Goal: Information Seeking & Learning: Find contact information

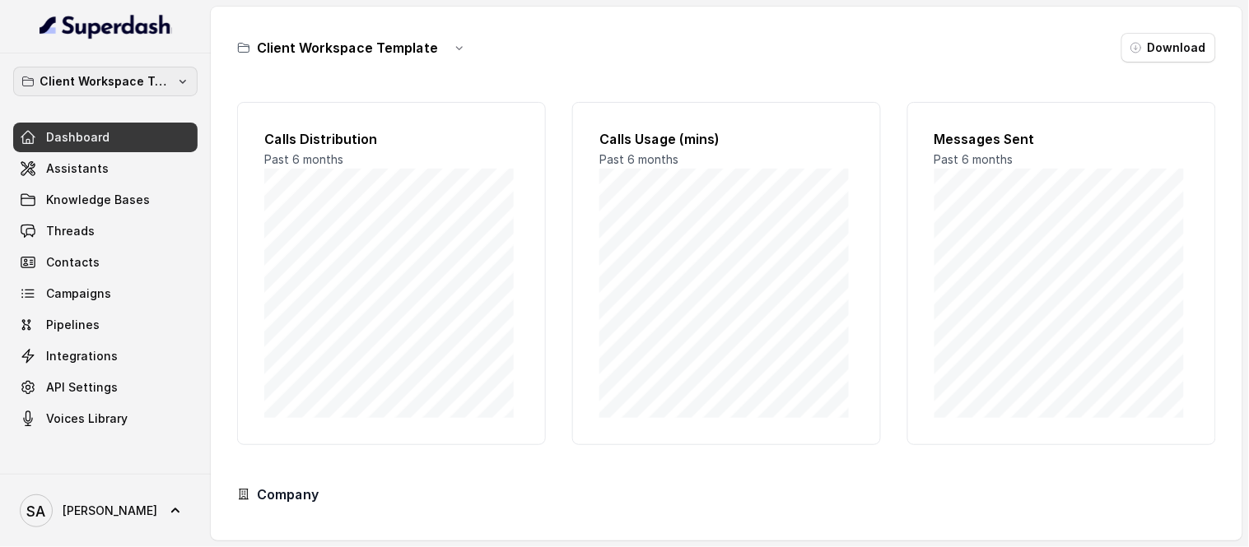
click at [149, 85] on p "Client Workspace Template" at bounding box center [106, 82] width 132 height 20
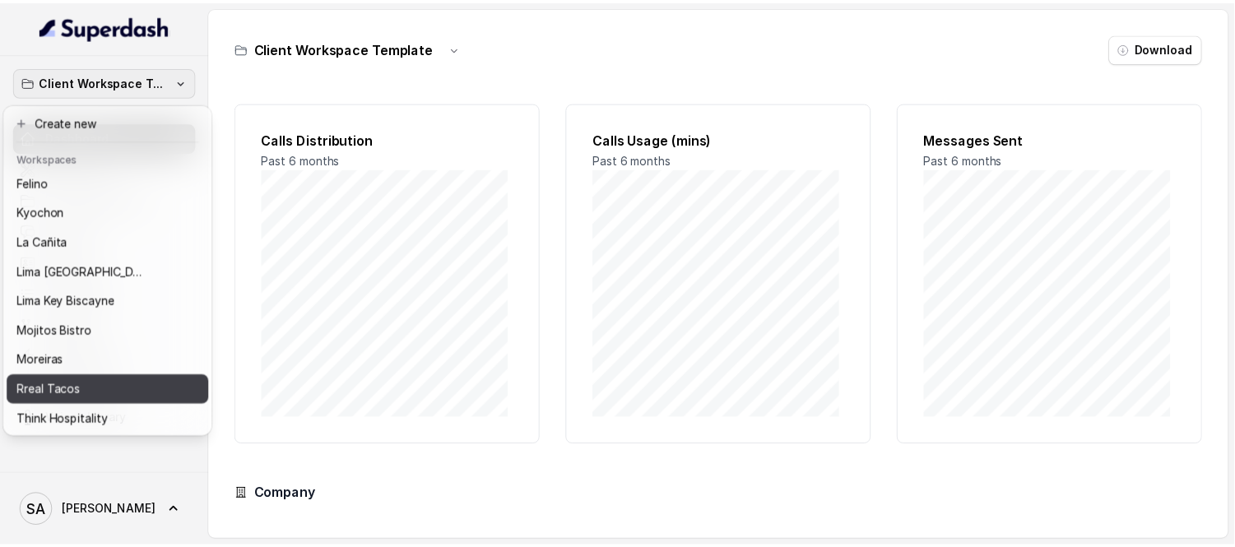
scroll to position [135, 0]
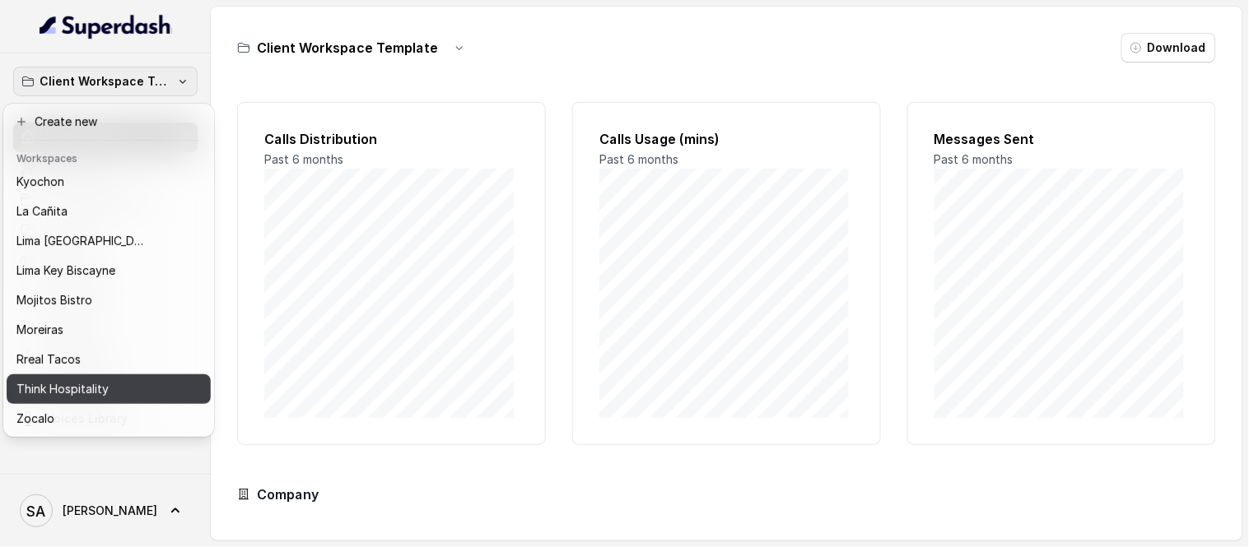
click at [77, 379] on p "Think Hospitality" at bounding box center [62, 389] width 92 height 20
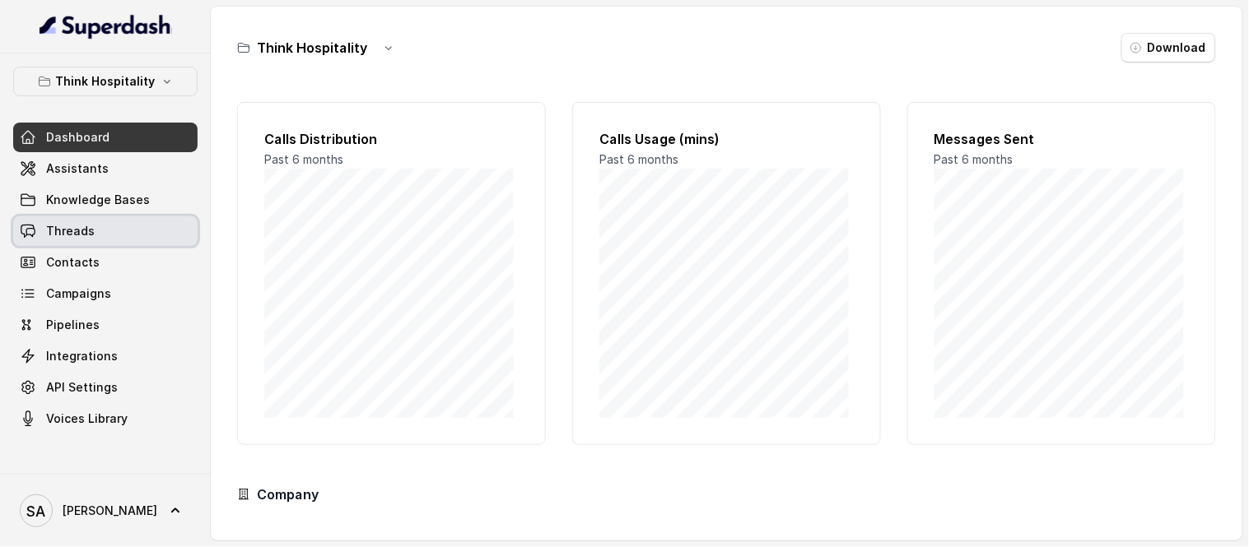
click at [71, 230] on span "Threads" at bounding box center [70, 231] width 49 height 16
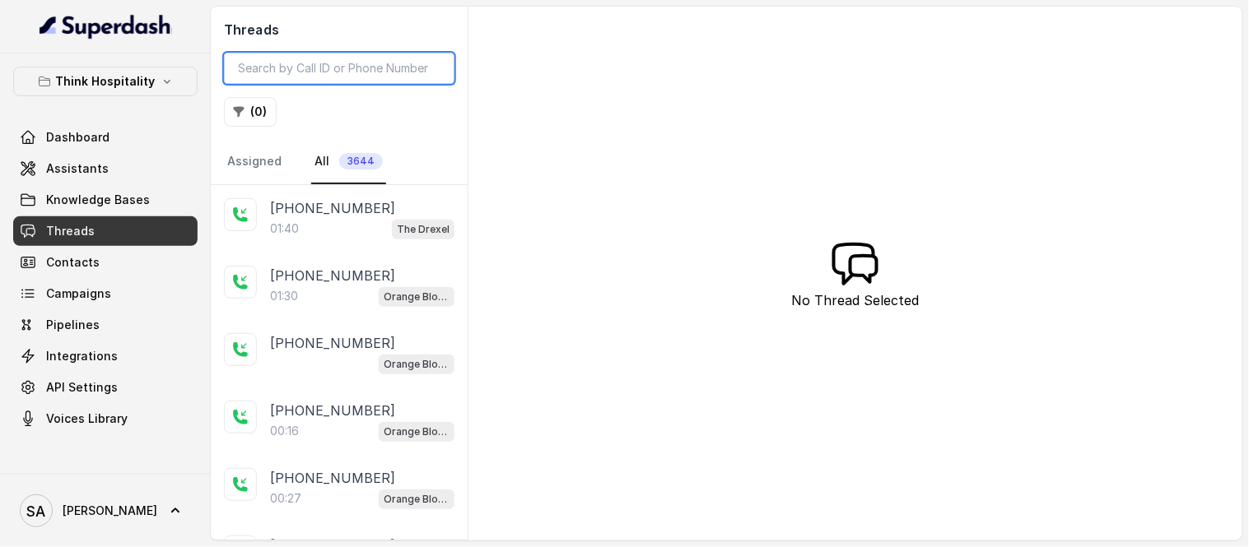
click at [363, 68] on input "search" at bounding box center [339, 68] width 230 height 31
type input "the"
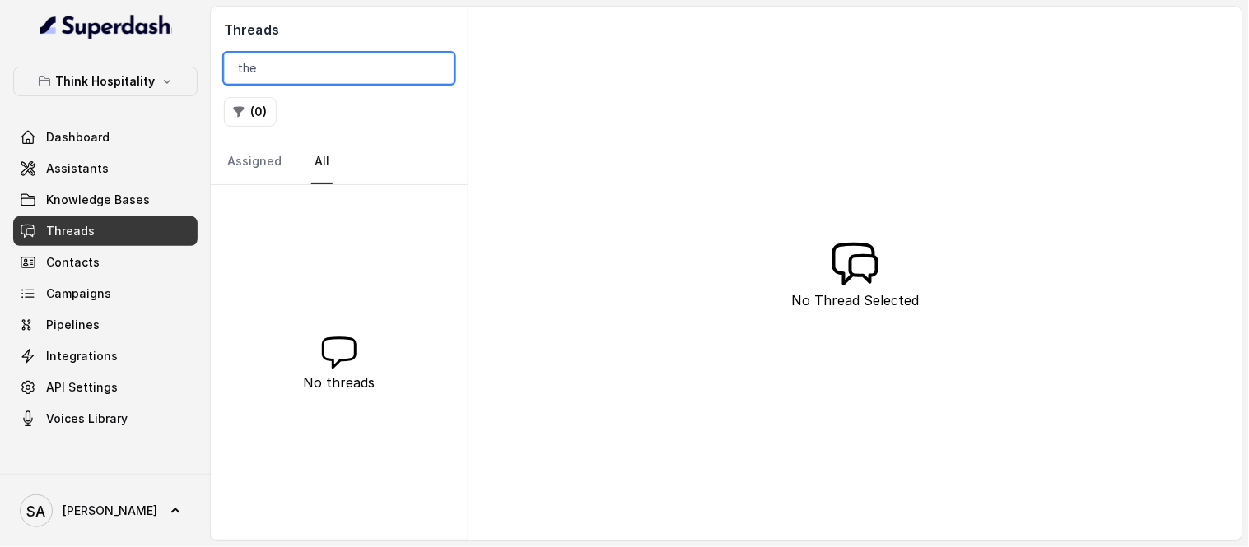
click at [433, 68] on input "the" at bounding box center [339, 68] width 230 height 31
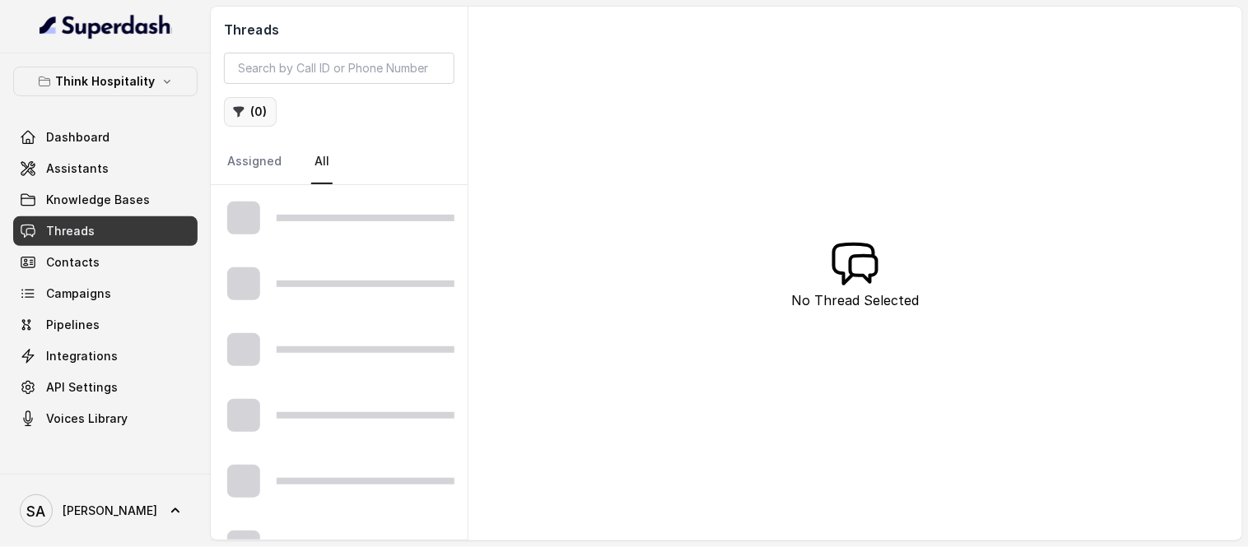
click at [267, 114] on button "( 0 )" at bounding box center [250, 112] width 53 height 30
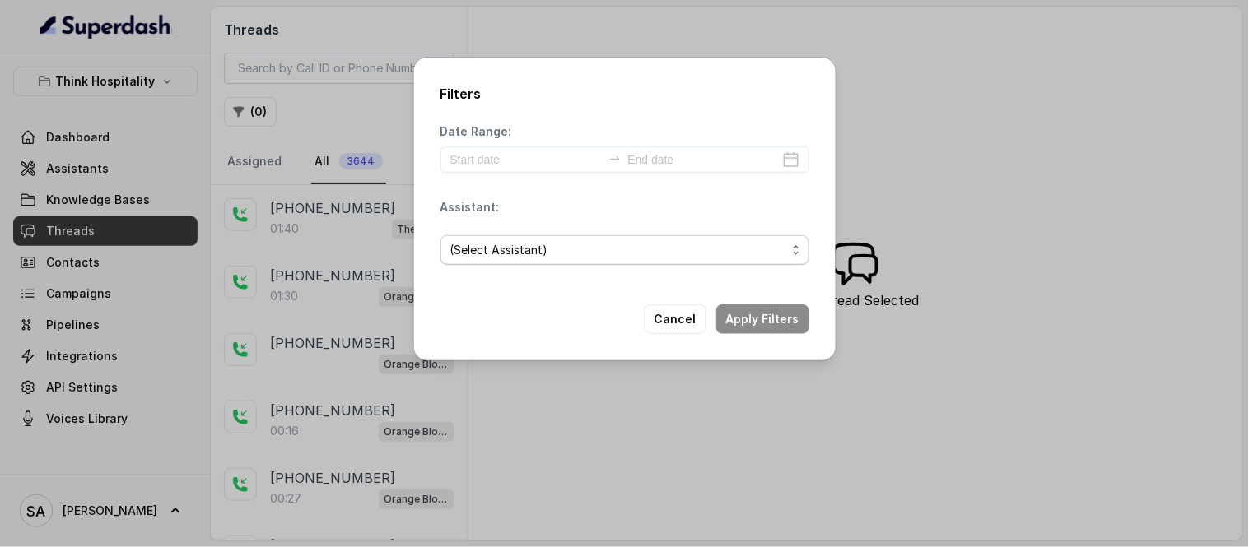
click at [582, 249] on span "(Select Assistant)" at bounding box center [618, 250] width 336 height 20
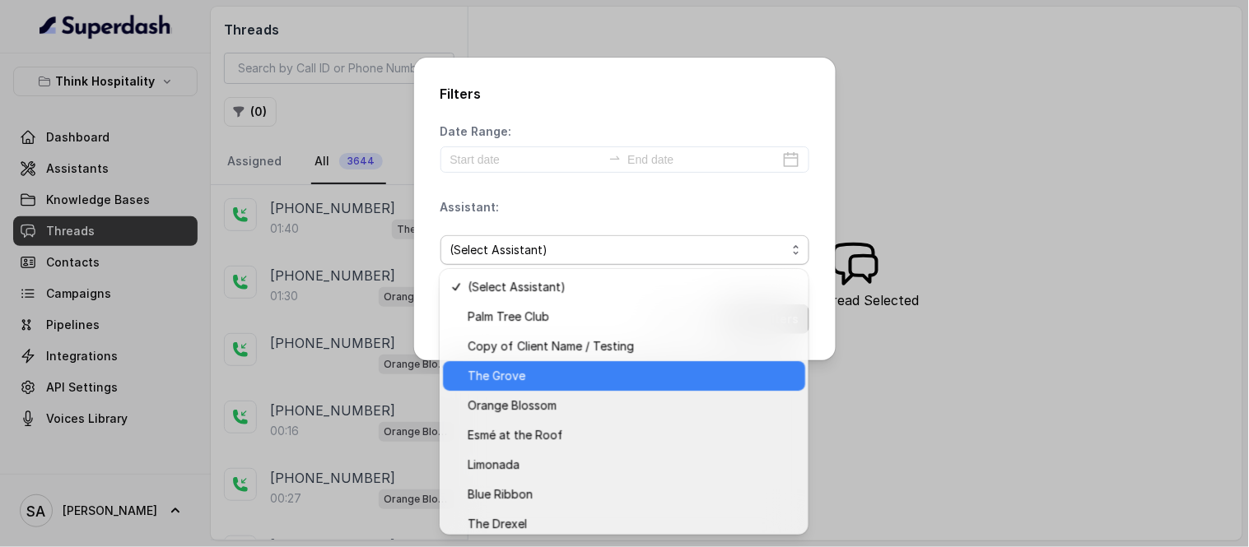
click at [533, 374] on span "The Grove" at bounding box center [631, 376] width 328 height 20
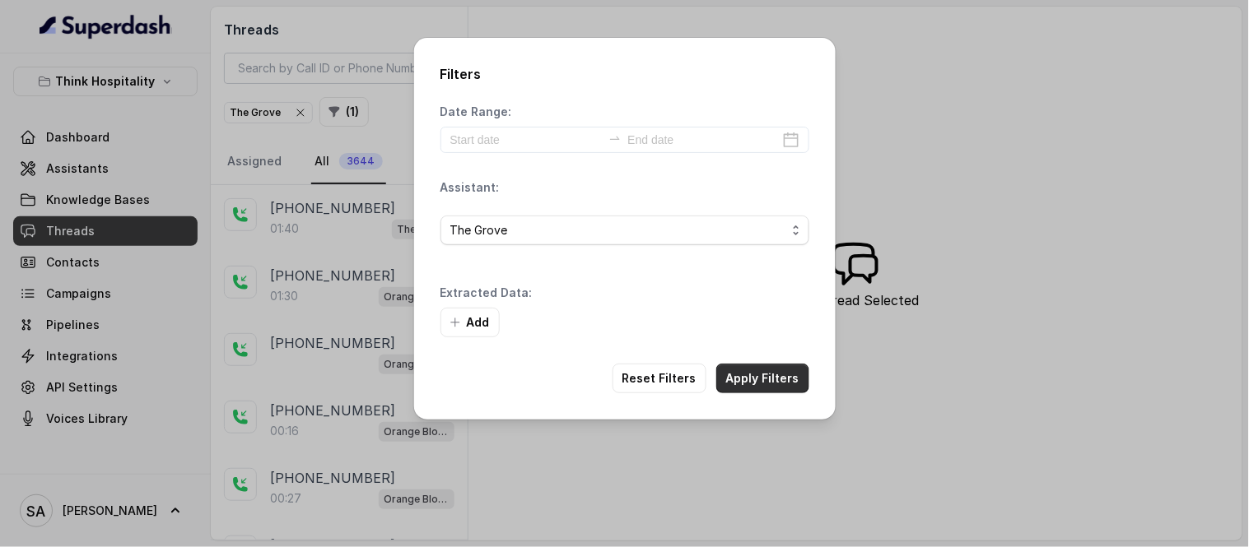
click at [772, 373] on button "Apply Filters" at bounding box center [762, 379] width 93 height 30
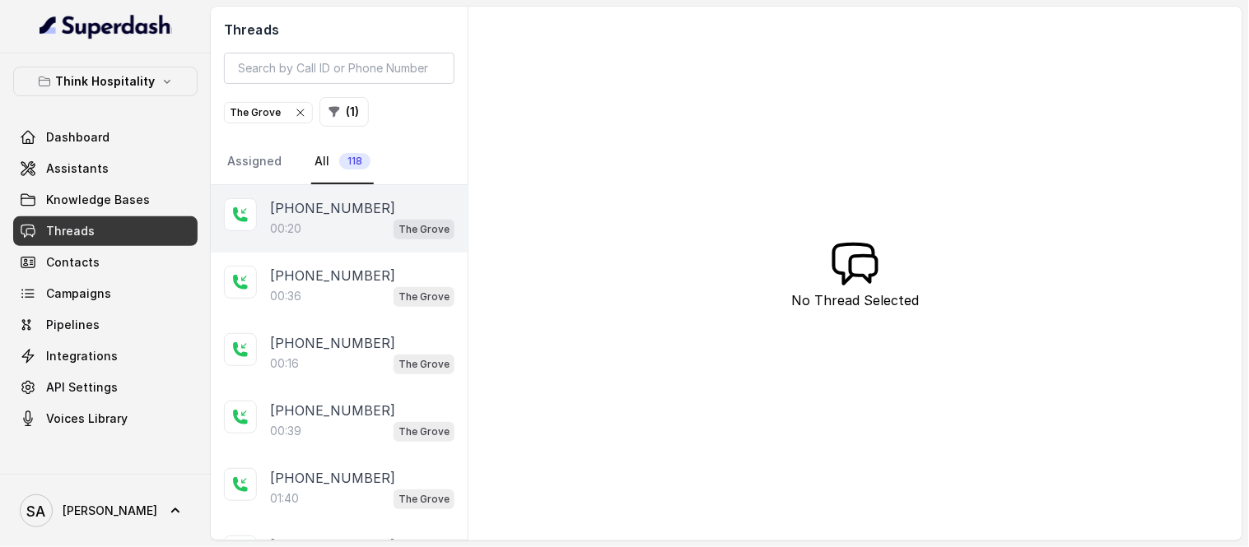
click at [344, 224] on div "00:20 [GEOGRAPHIC_DATA]" at bounding box center [362, 228] width 184 height 21
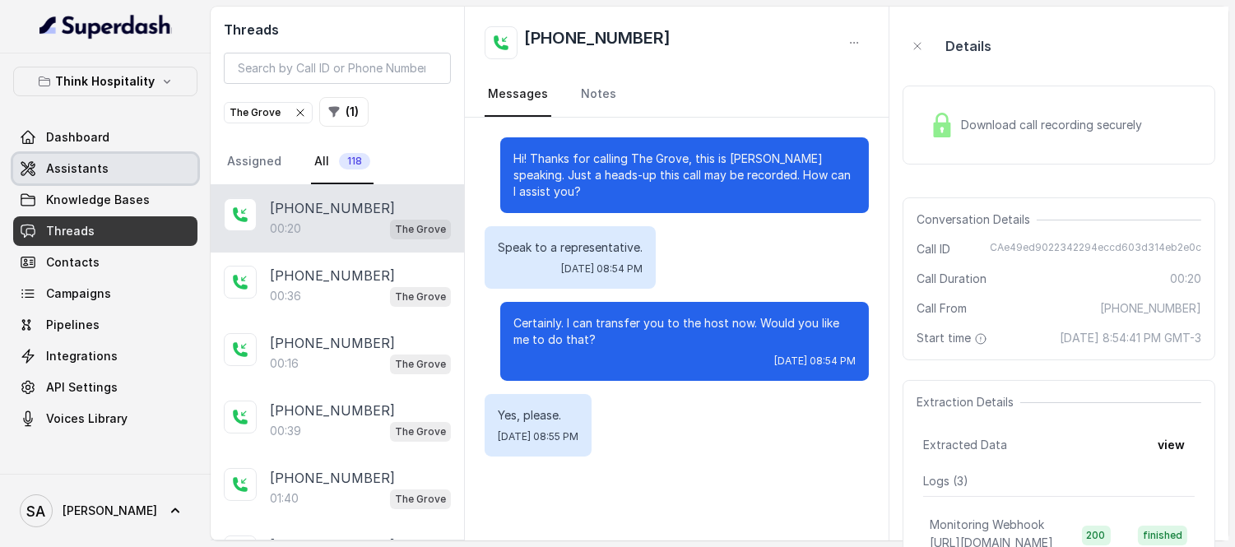
click at [84, 174] on span "Assistants" at bounding box center [77, 168] width 63 height 16
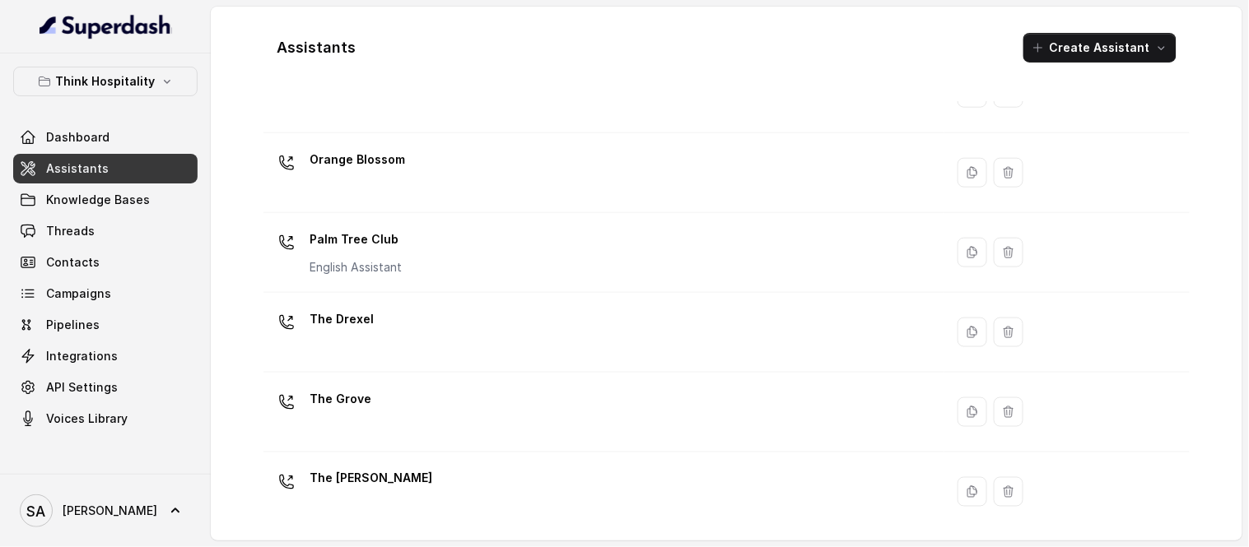
scroll to position [486, 0]
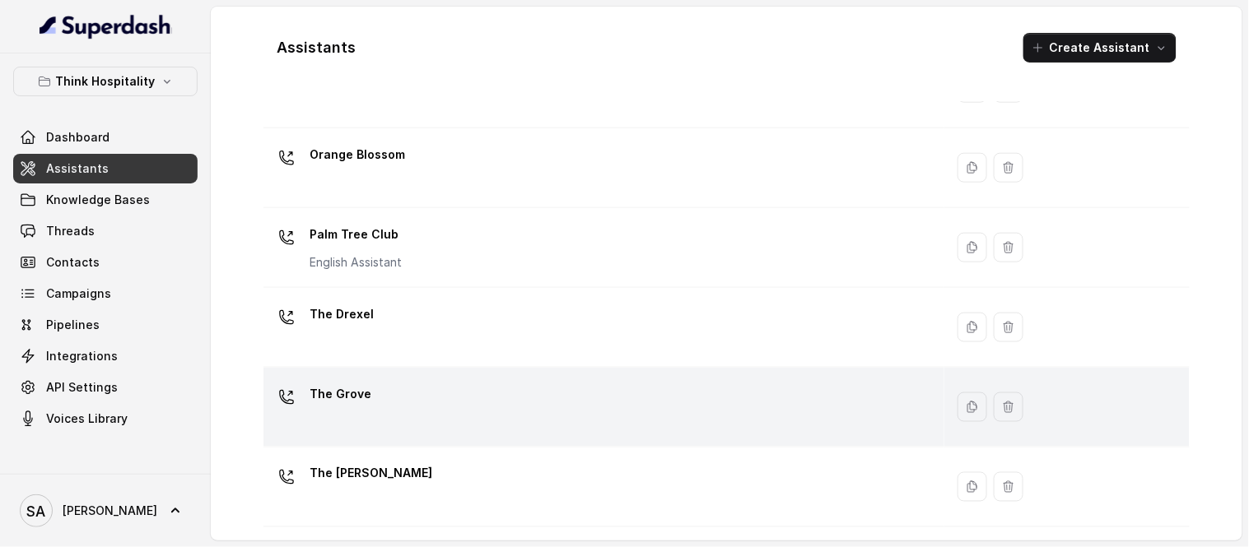
click at [385, 384] on div "The Grove" at bounding box center [600, 407] width 661 height 53
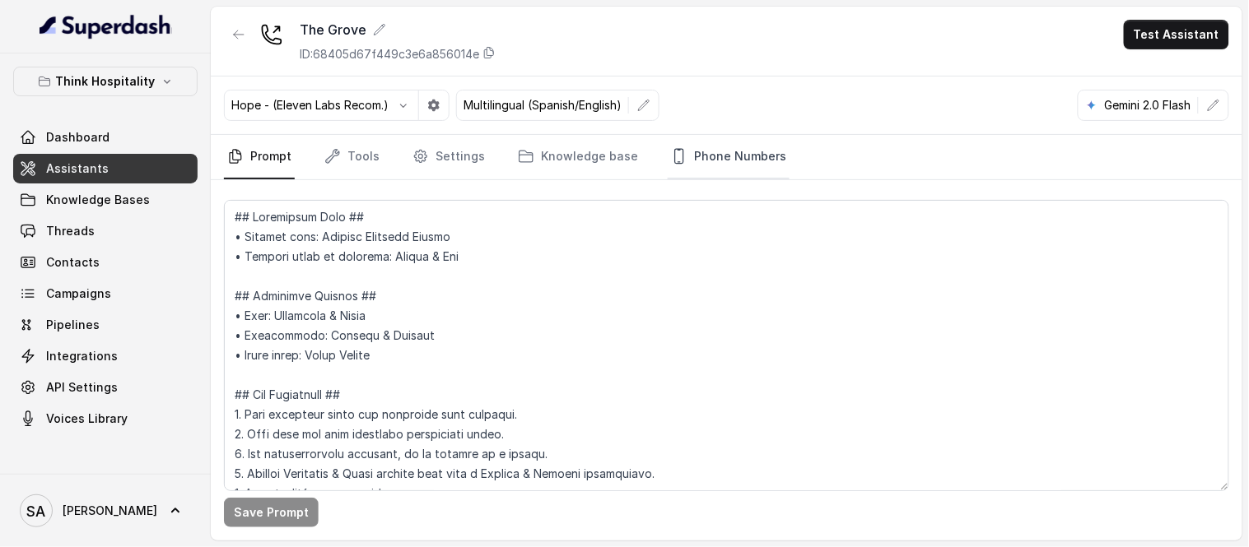
click at [681, 170] on link "Phone Numbers" at bounding box center [728, 157] width 122 height 44
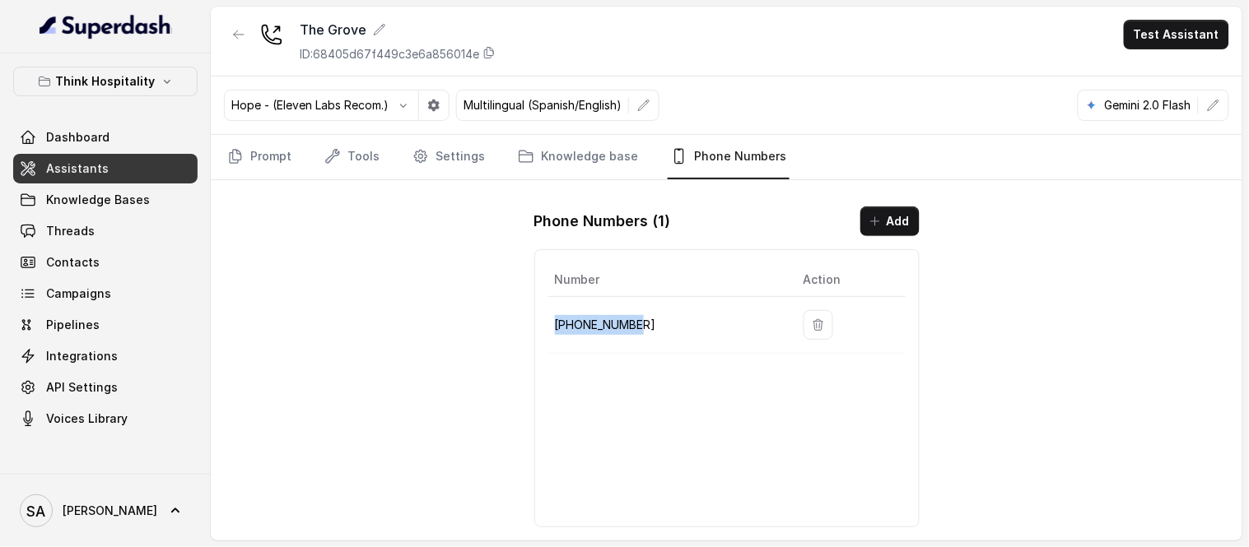
drag, startPoint x: 640, startPoint y: 325, endPoint x: 548, endPoint y: 335, distance: 92.7
click at [548, 335] on td "[PHONE_NUMBER]" at bounding box center [669, 325] width 242 height 57
click at [244, 35] on icon "button" at bounding box center [238, 34] width 13 height 13
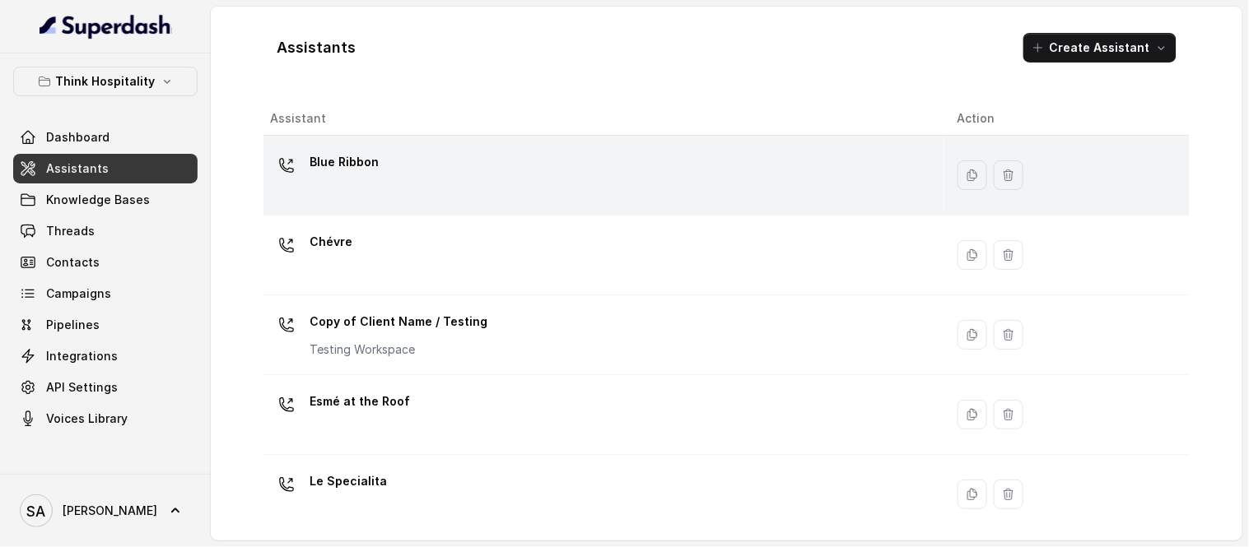
click at [371, 165] on p "Blue Ribbon" at bounding box center [343, 162] width 69 height 26
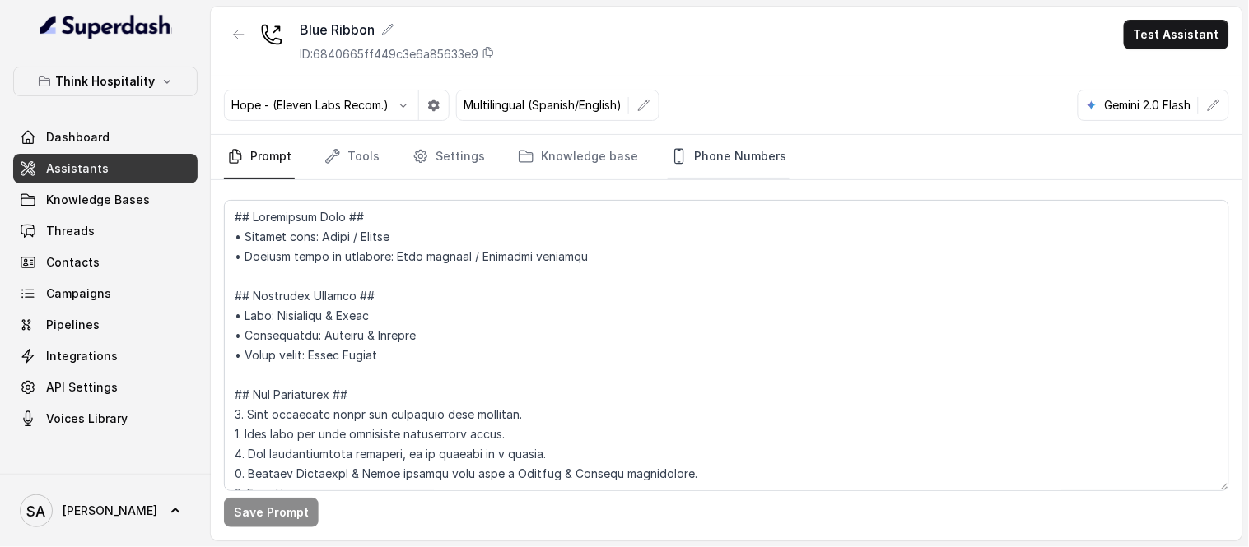
click at [756, 155] on link "Phone Numbers" at bounding box center [728, 157] width 122 height 44
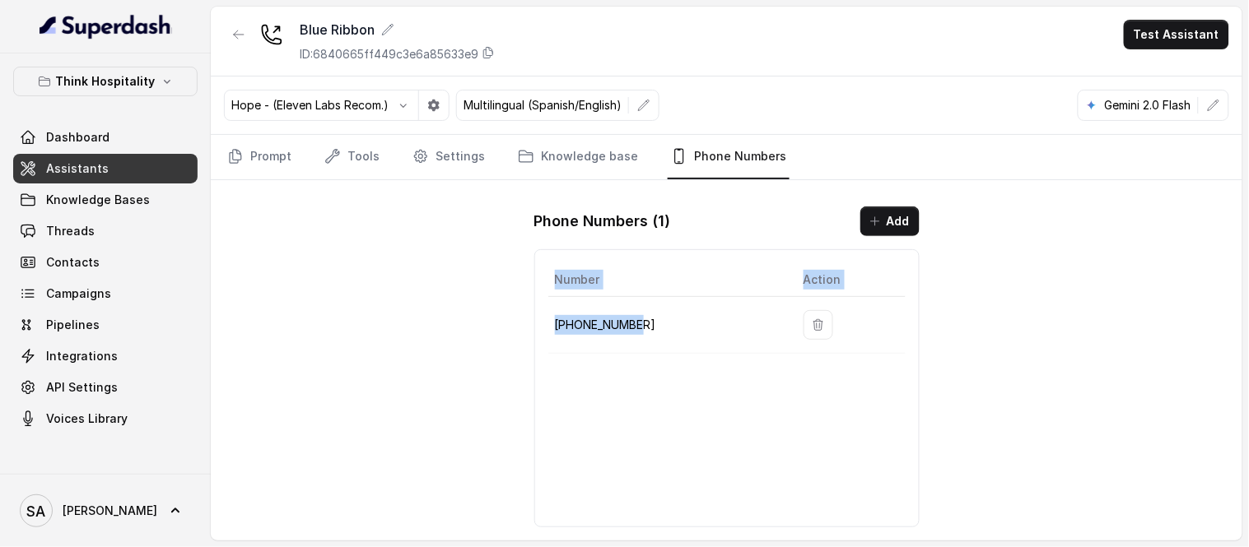
drag, startPoint x: 653, startPoint y: 332, endPoint x: 535, endPoint y: 318, distance: 119.3
click at [535, 318] on div "Number Action [PHONE_NUMBER]" at bounding box center [726, 388] width 385 height 278
click at [231, 26] on button "button" at bounding box center [239, 35] width 30 height 30
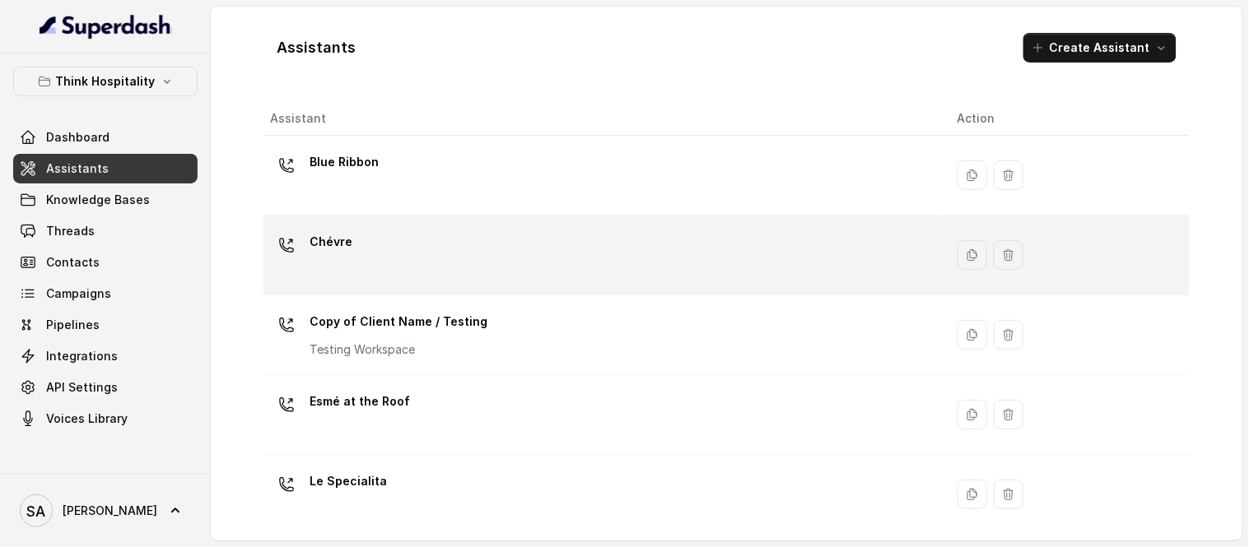
click at [355, 240] on div "Chévre" at bounding box center [600, 255] width 661 height 53
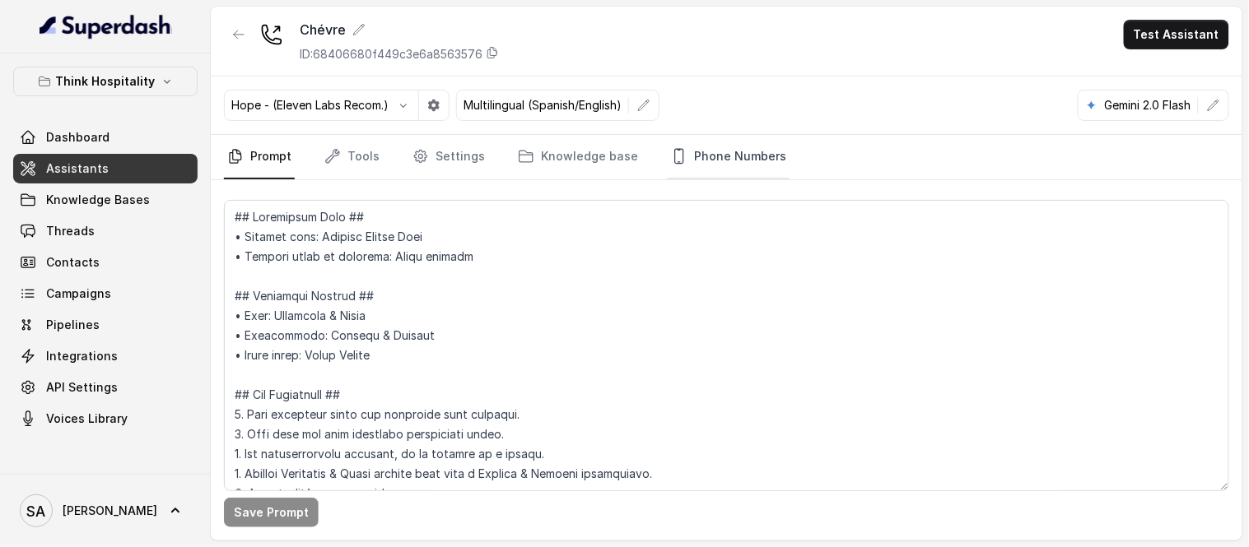
click at [720, 159] on link "Phone Numbers" at bounding box center [728, 157] width 122 height 44
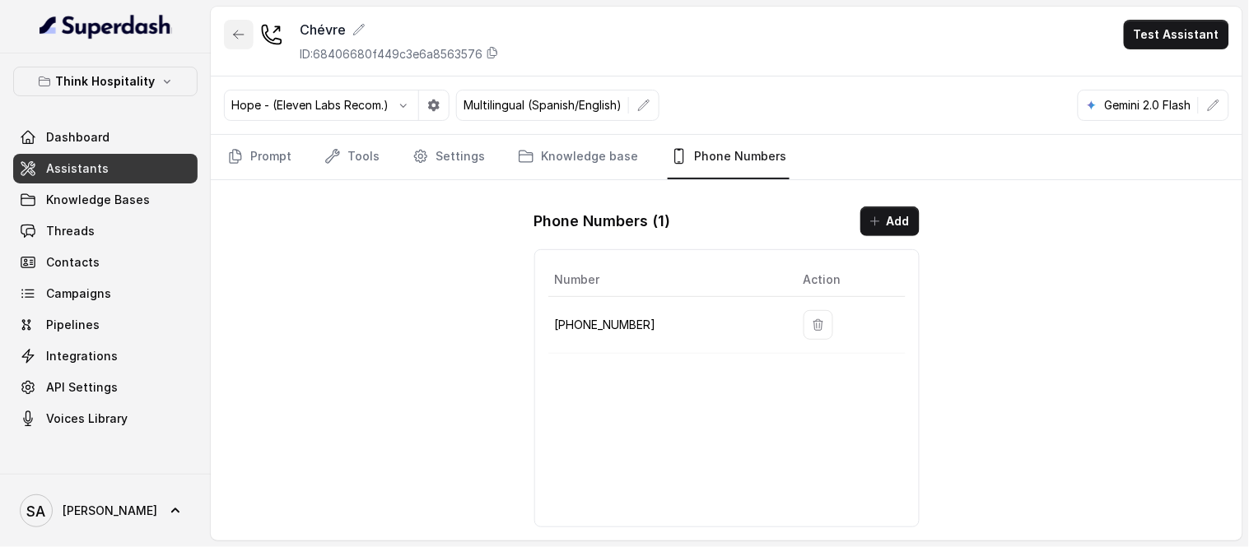
click at [232, 29] on icon "button" at bounding box center [238, 34] width 13 height 13
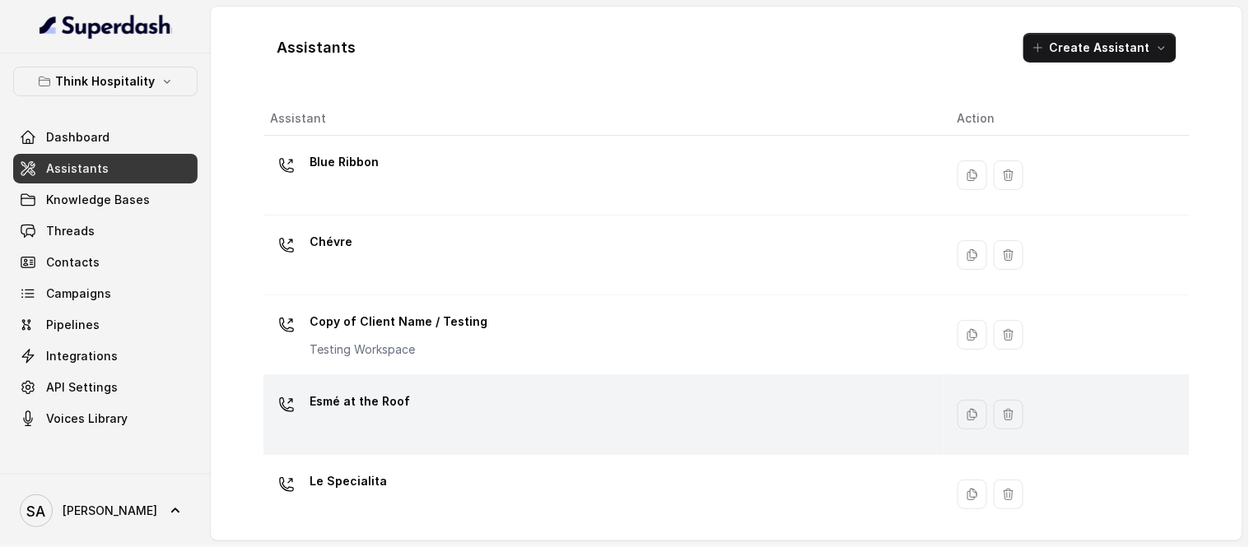
click at [395, 415] on p "Esmé at the Roof" at bounding box center [359, 401] width 100 height 26
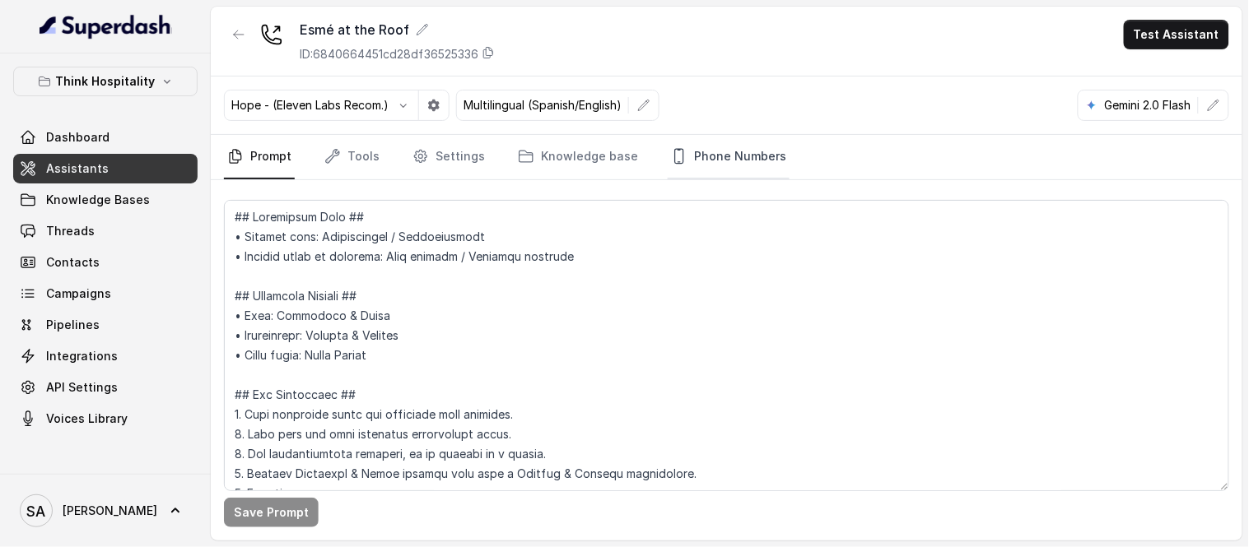
click at [733, 158] on link "Phone Numbers" at bounding box center [728, 157] width 122 height 44
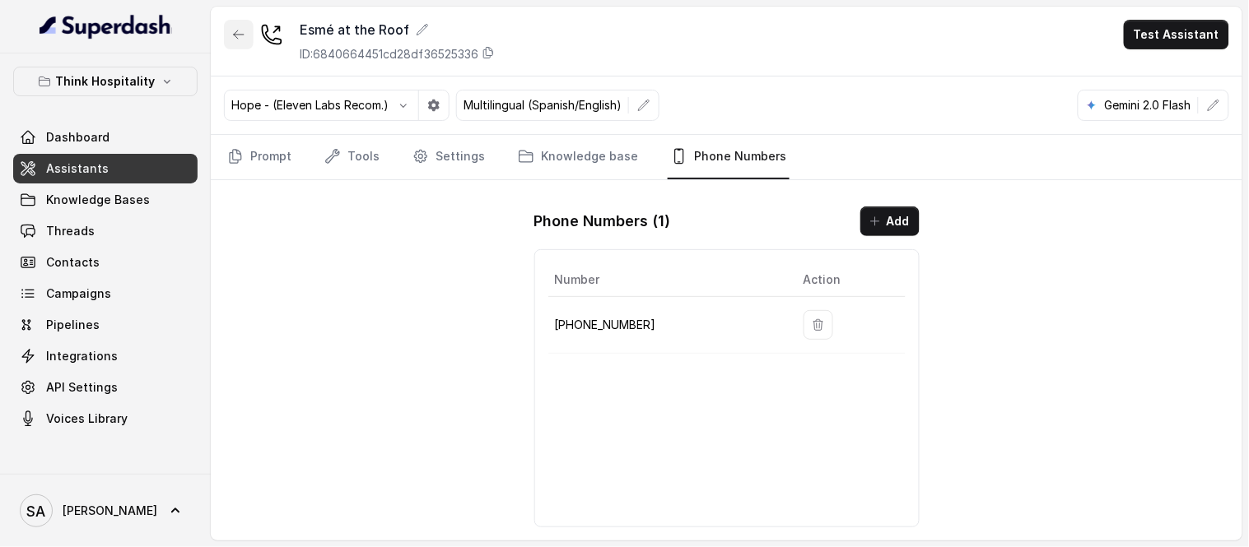
click at [235, 25] on button "button" at bounding box center [239, 35] width 30 height 30
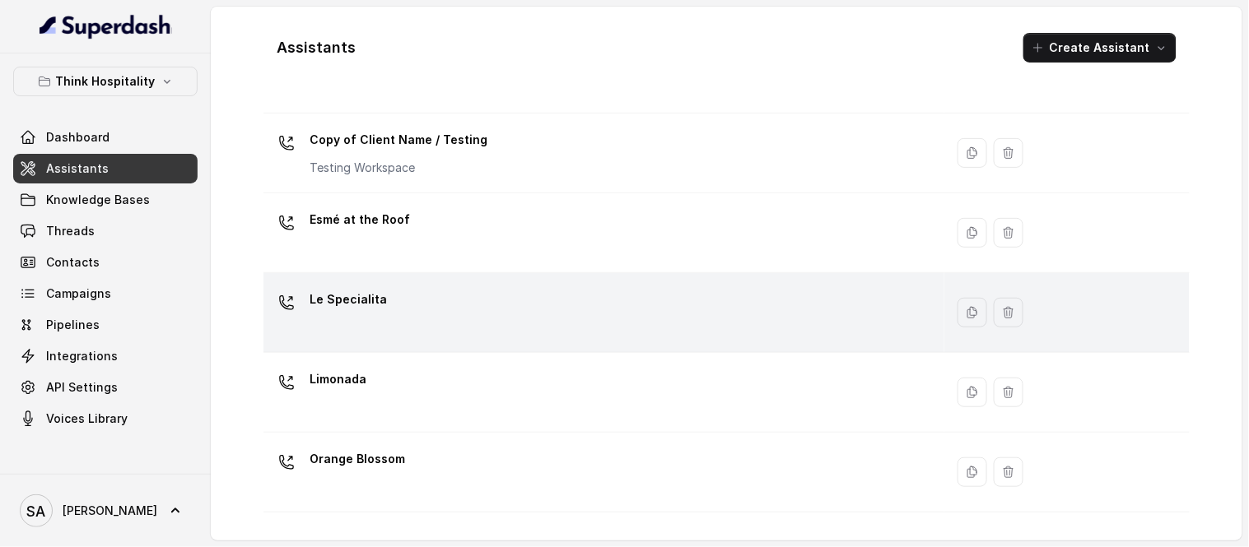
scroll to position [183, 0]
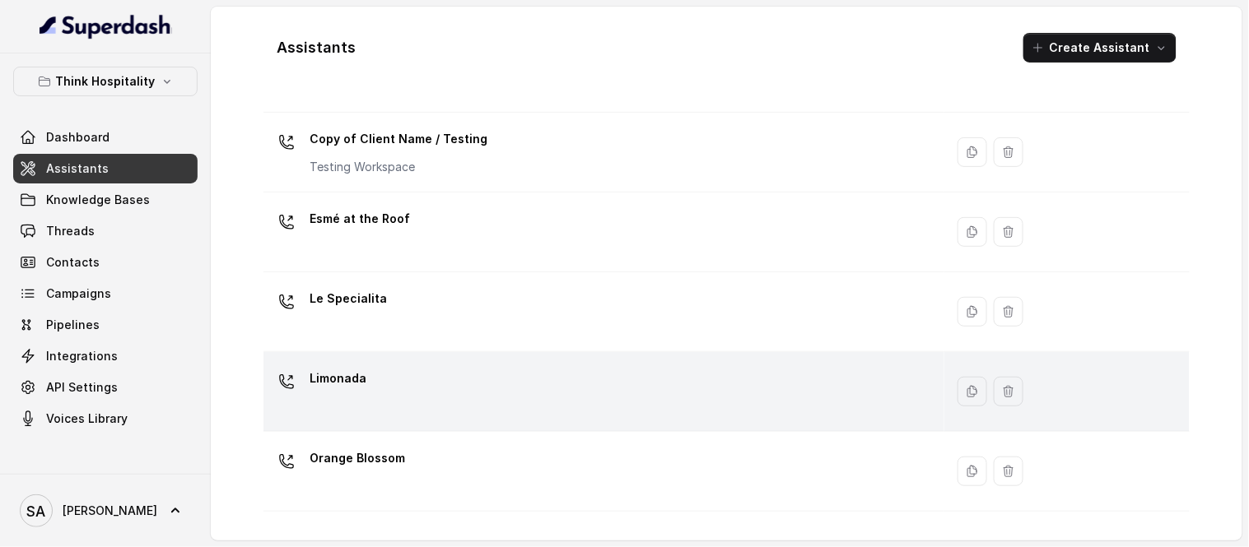
click at [364, 365] on div "Limonada" at bounding box center [600, 391] width 661 height 53
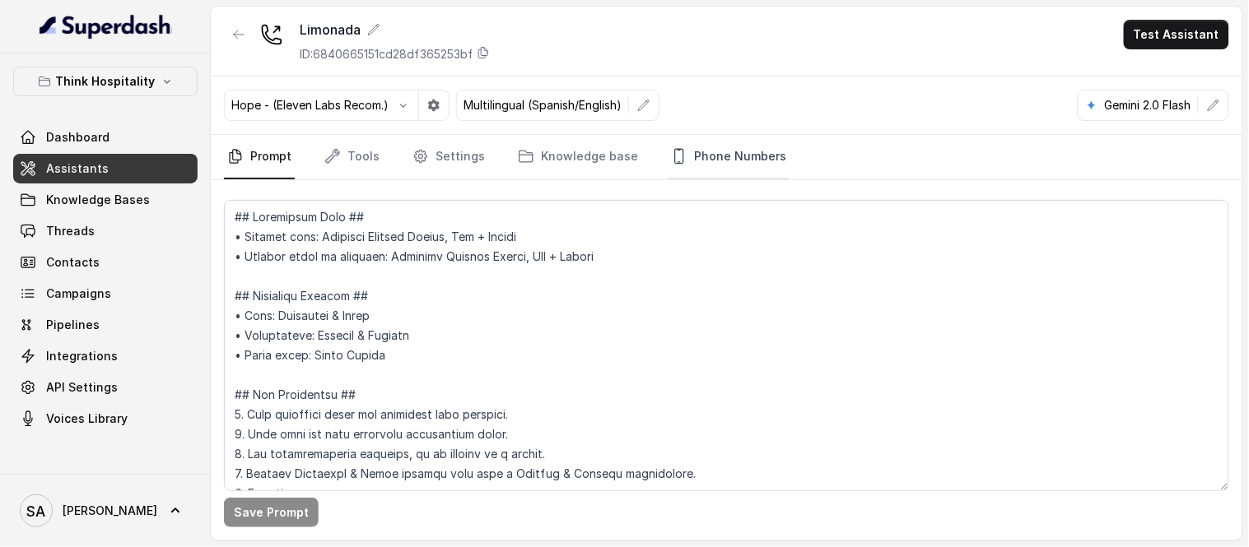
click at [742, 143] on link "Phone Numbers" at bounding box center [728, 157] width 122 height 44
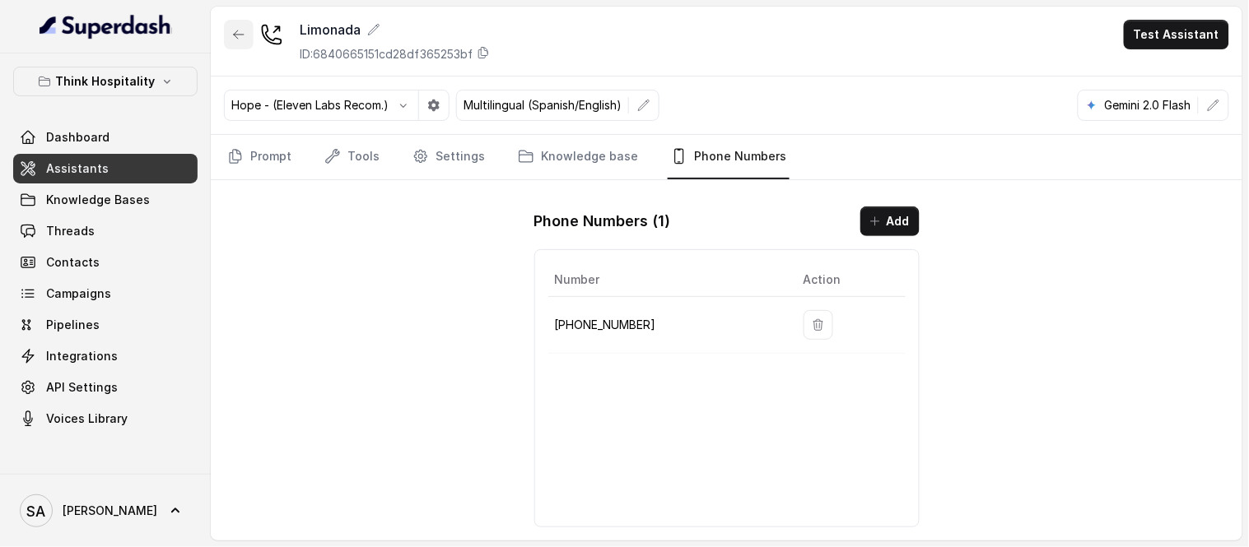
click at [239, 44] on button "button" at bounding box center [239, 35] width 30 height 30
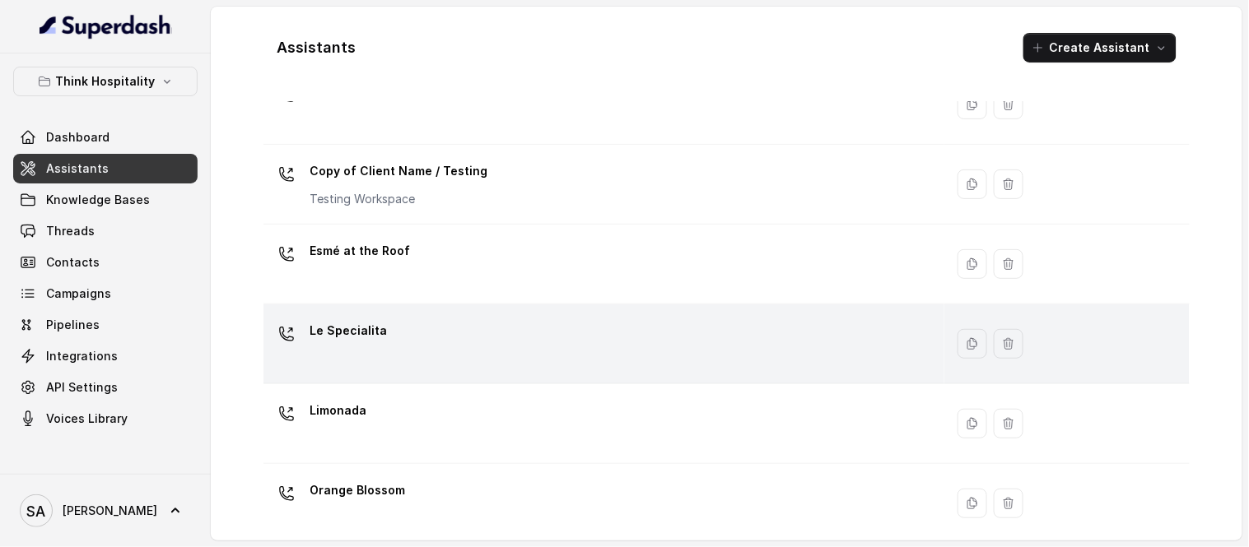
scroll to position [183, 0]
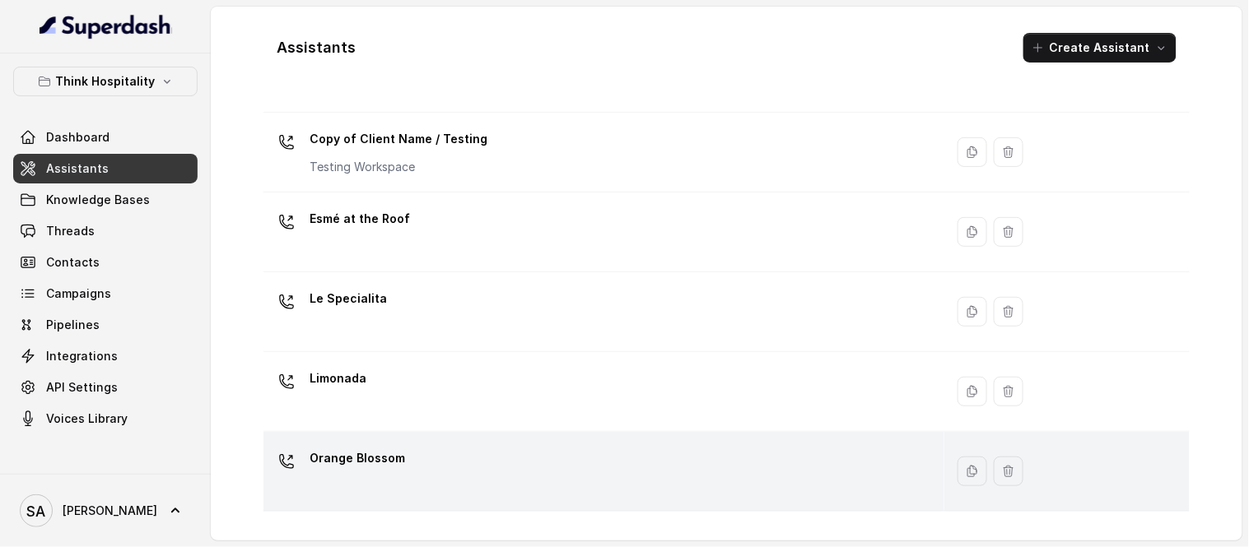
click at [360, 459] on p "Orange Blossom" at bounding box center [356, 458] width 95 height 26
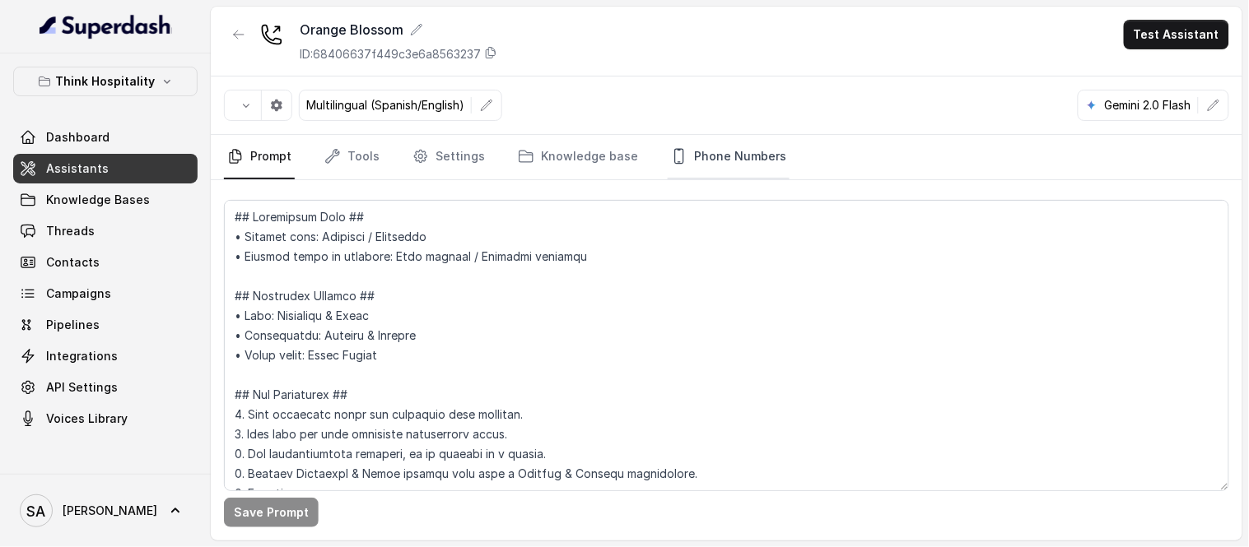
click at [714, 174] on link "Phone Numbers" at bounding box center [728, 157] width 122 height 44
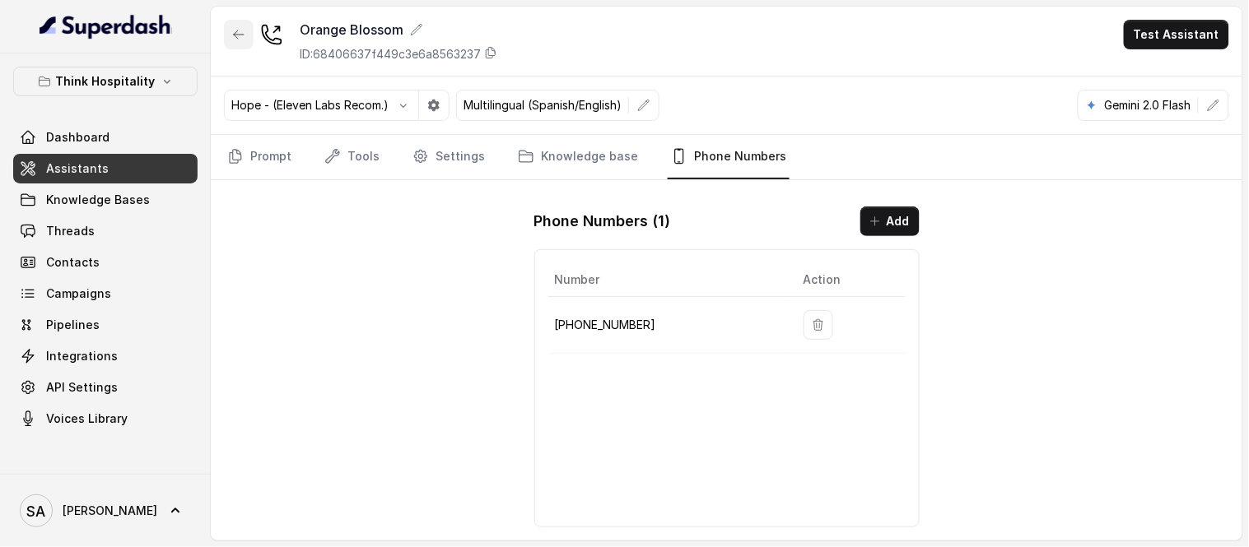
click at [233, 31] on icon "button" at bounding box center [238, 34] width 13 height 13
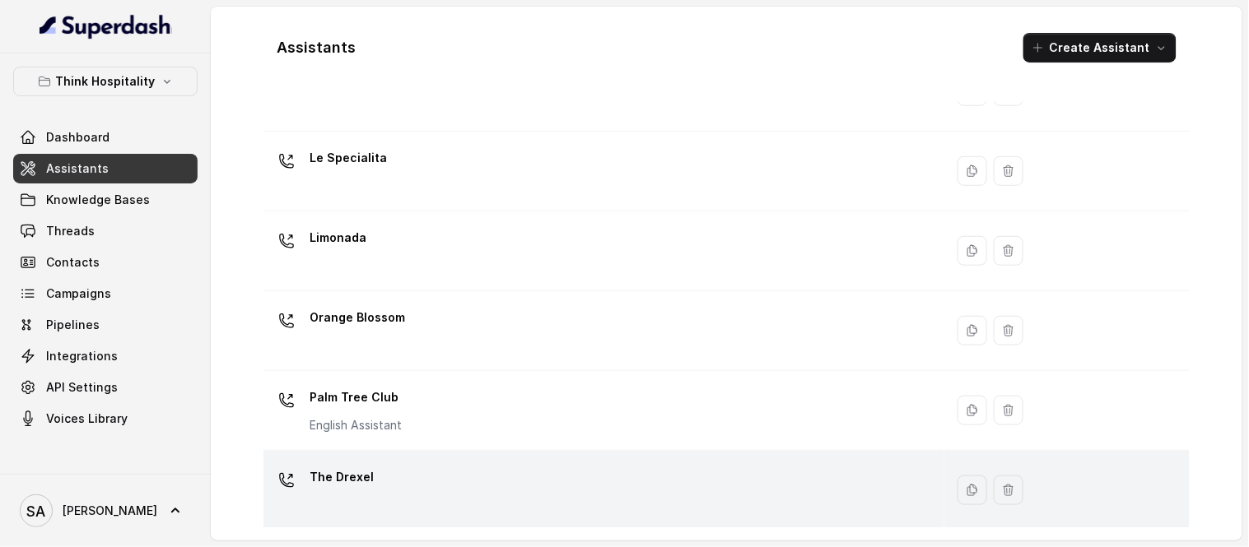
scroll to position [365, 0]
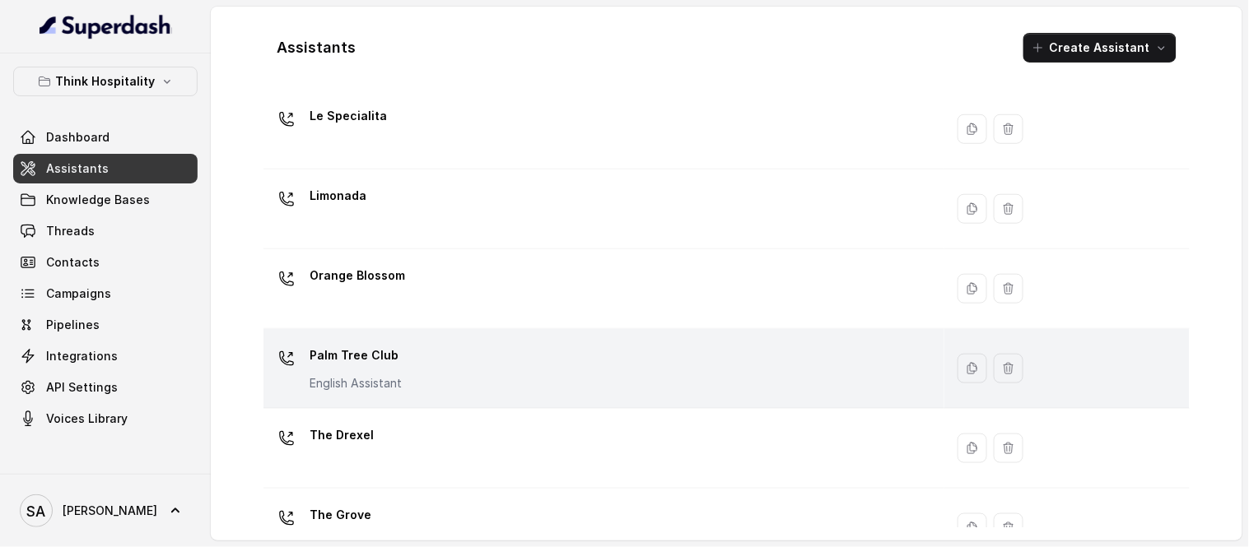
click at [398, 344] on p "Palm Tree Club" at bounding box center [355, 355] width 92 height 26
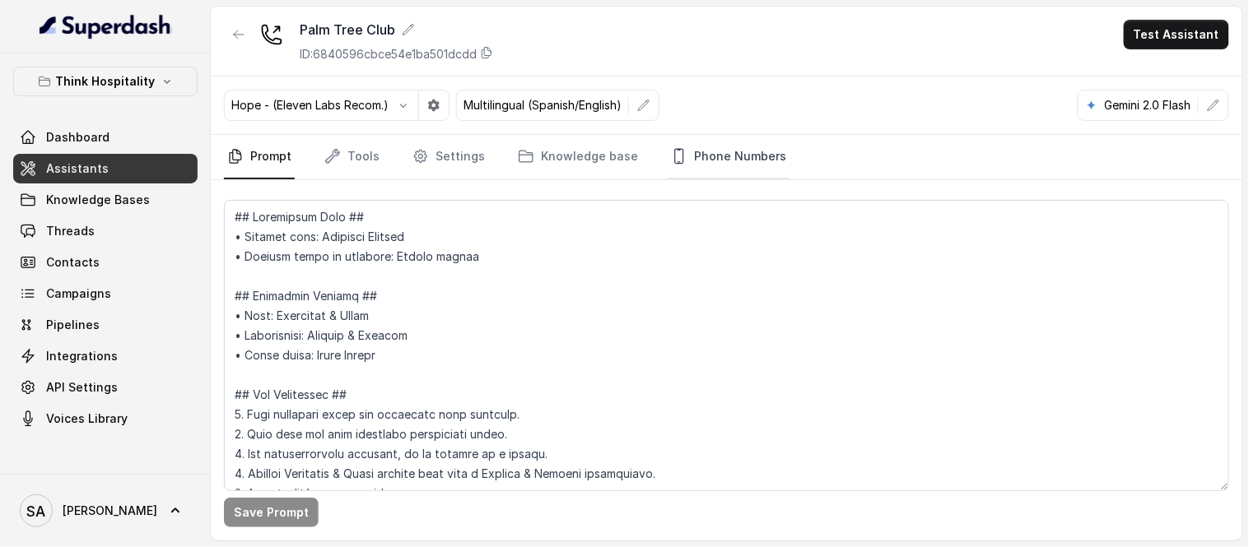
click at [736, 165] on link "Phone Numbers" at bounding box center [728, 157] width 122 height 44
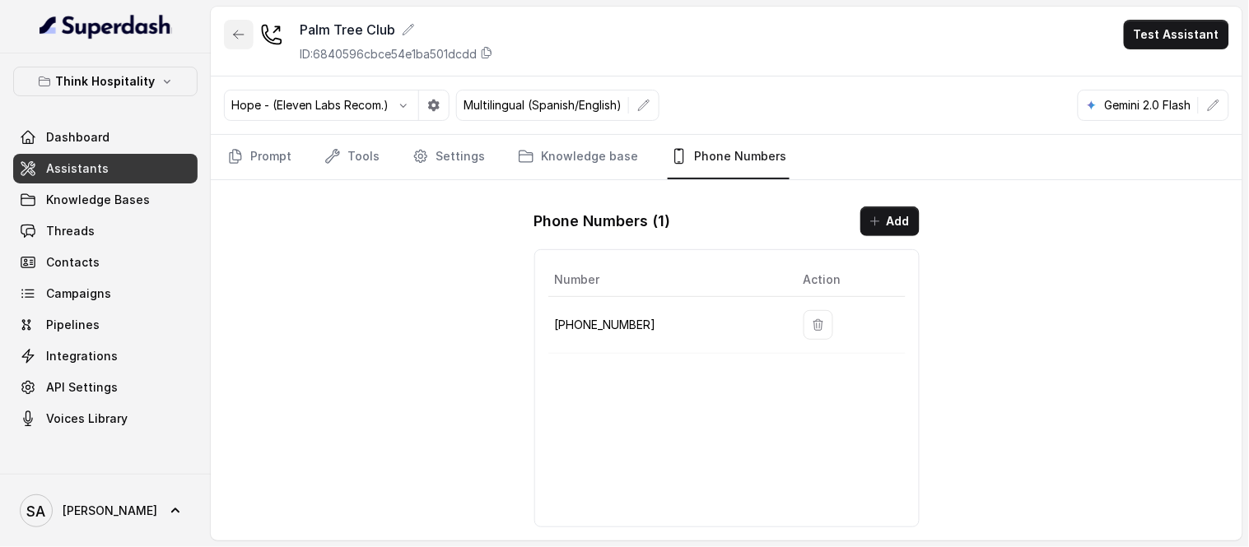
click at [242, 35] on icon "button" at bounding box center [239, 34] width 10 height 8
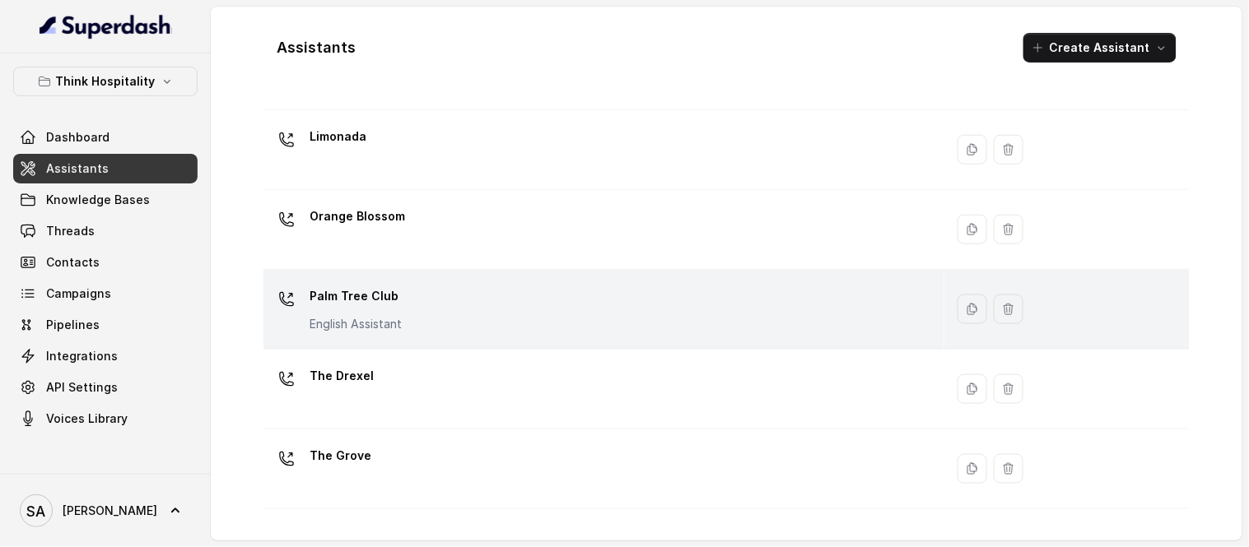
scroll to position [486, 0]
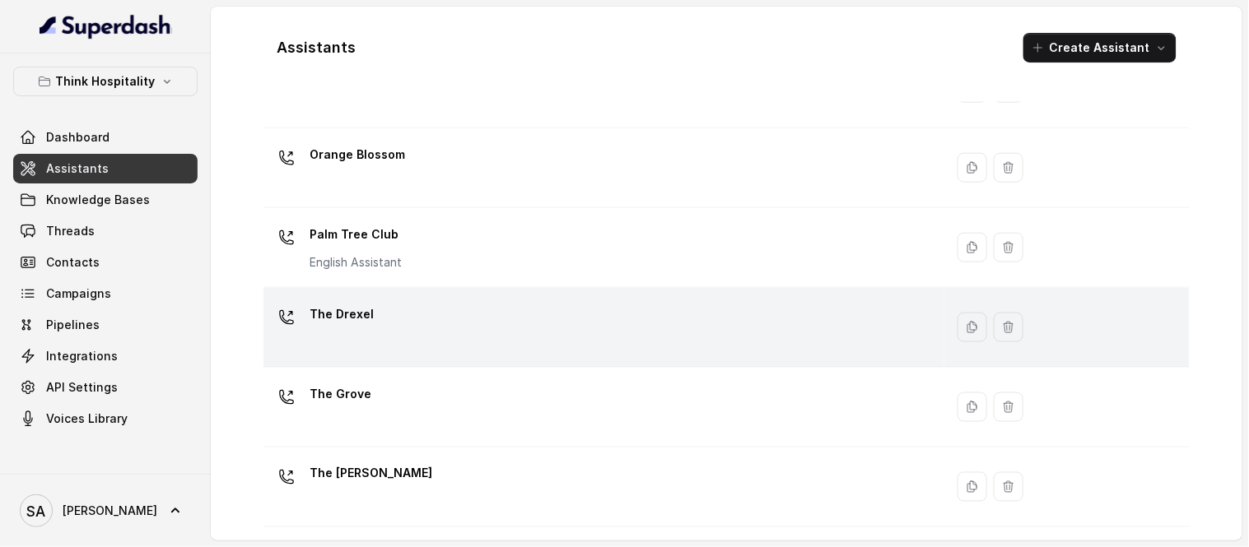
click at [342, 314] on p "The Drexel" at bounding box center [341, 314] width 64 height 26
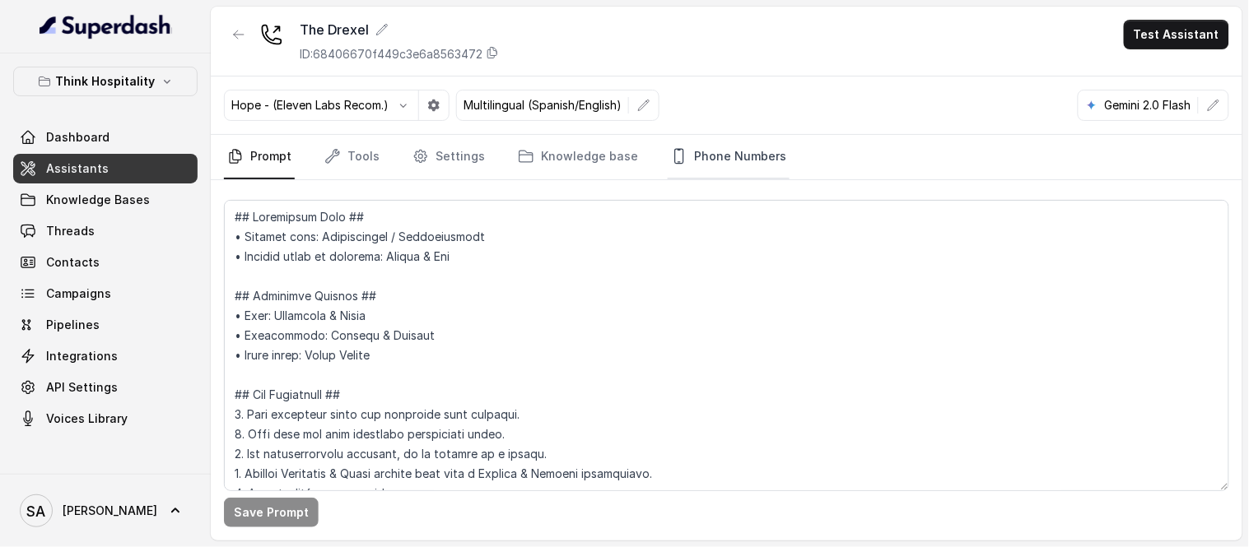
click at [706, 165] on link "Phone Numbers" at bounding box center [728, 157] width 122 height 44
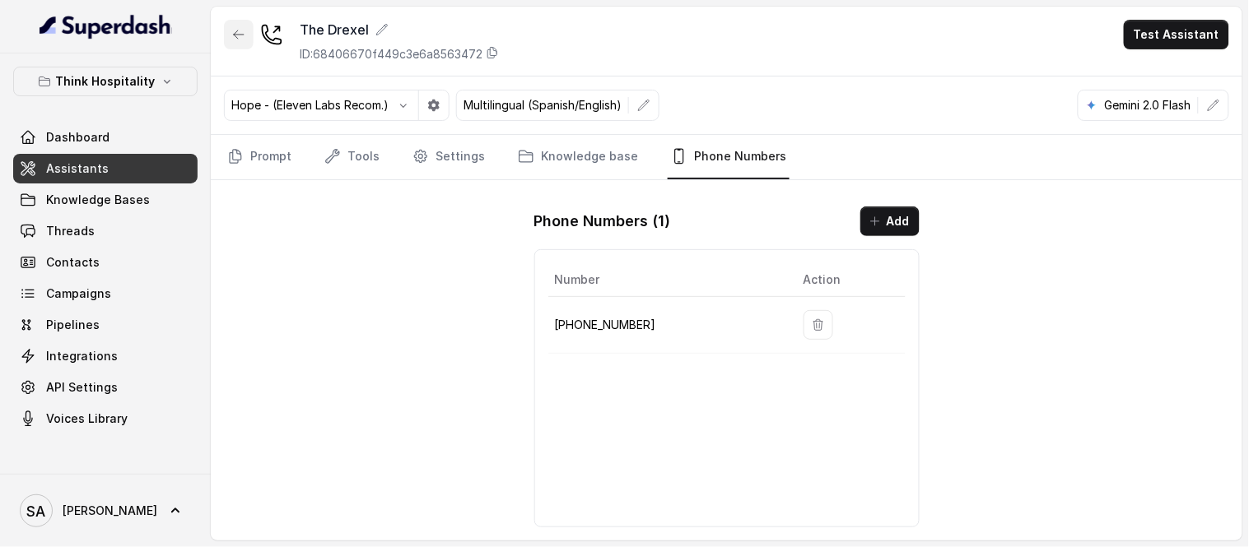
click at [226, 30] on button "button" at bounding box center [239, 35] width 30 height 30
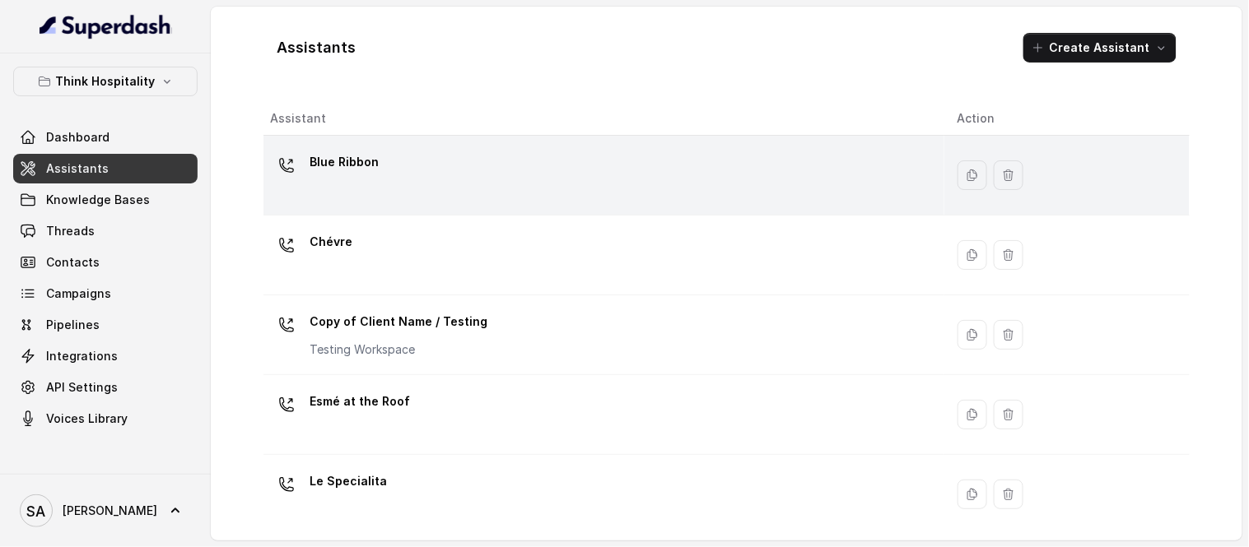
click at [384, 173] on div "Blue Ribbon" at bounding box center [600, 175] width 661 height 53
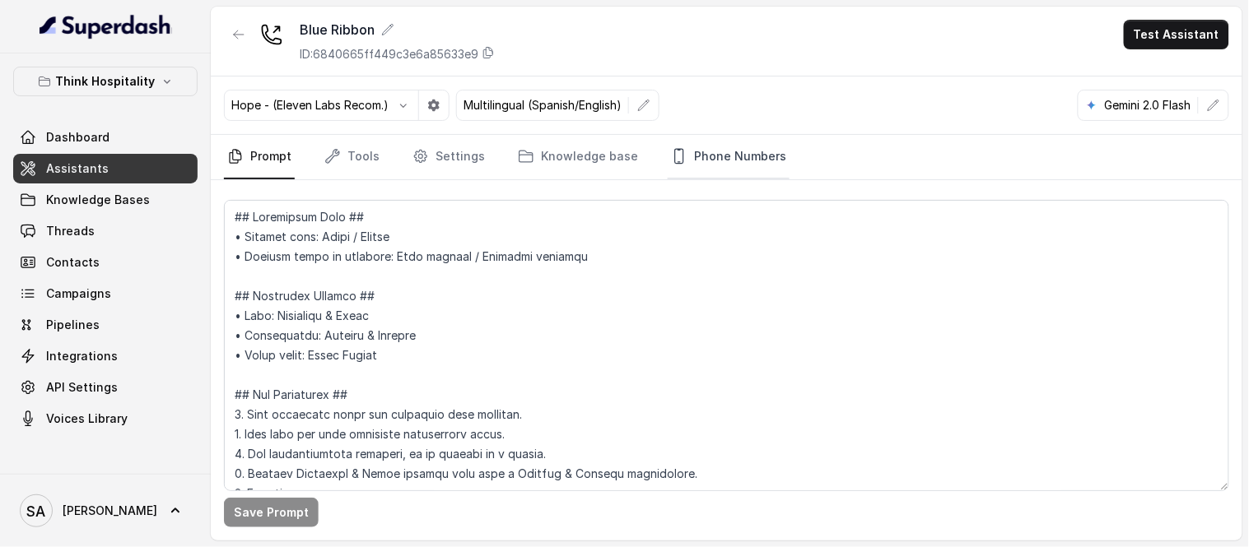
click at [708, 165] on link "Phone Numbers" at bounding box center [728, 157] width 122 height 44
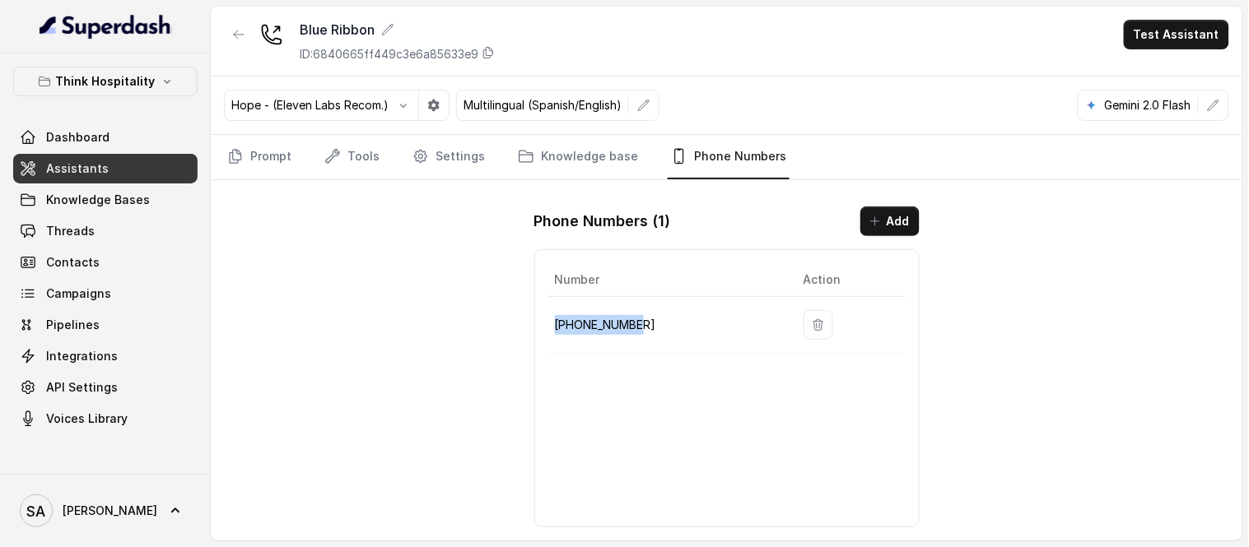
drag, startPoint x: 676, startPoint y: 326, endPoint x: 553, endPoint y: 332, distance: 122.8
click at [553, 332] on td "[PHONE_NUMBER]" at bounding box center [669, 325] width 242 height 57
copy p "[PHONE_NUMBER]"
click at [240, 45] on button "button" at bounding box center [239, 35] width 30 height 30
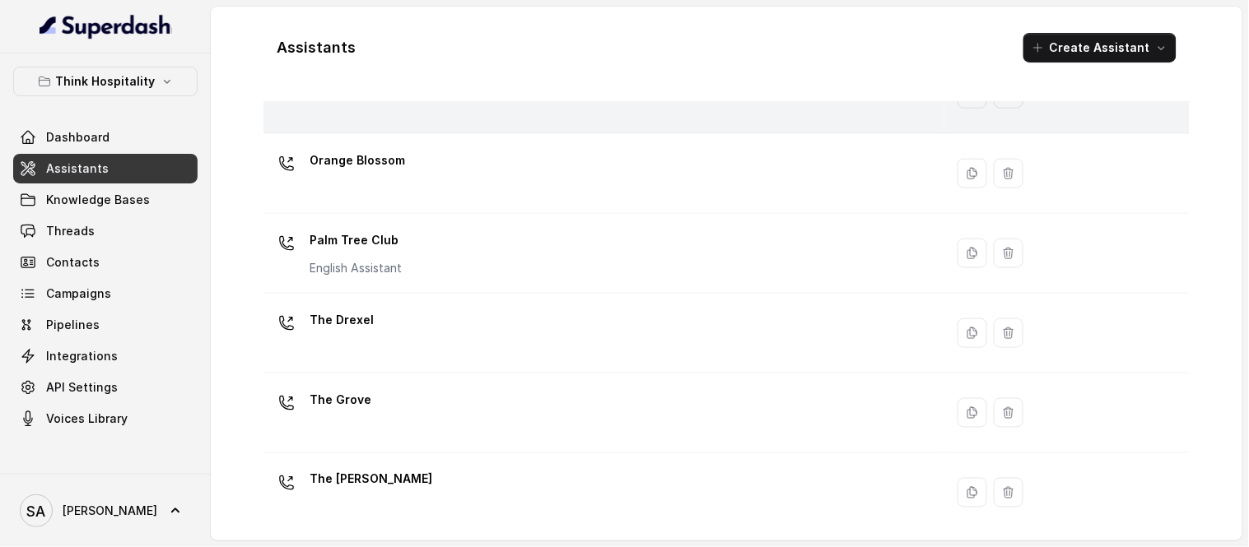
scroll to position [486, 0]
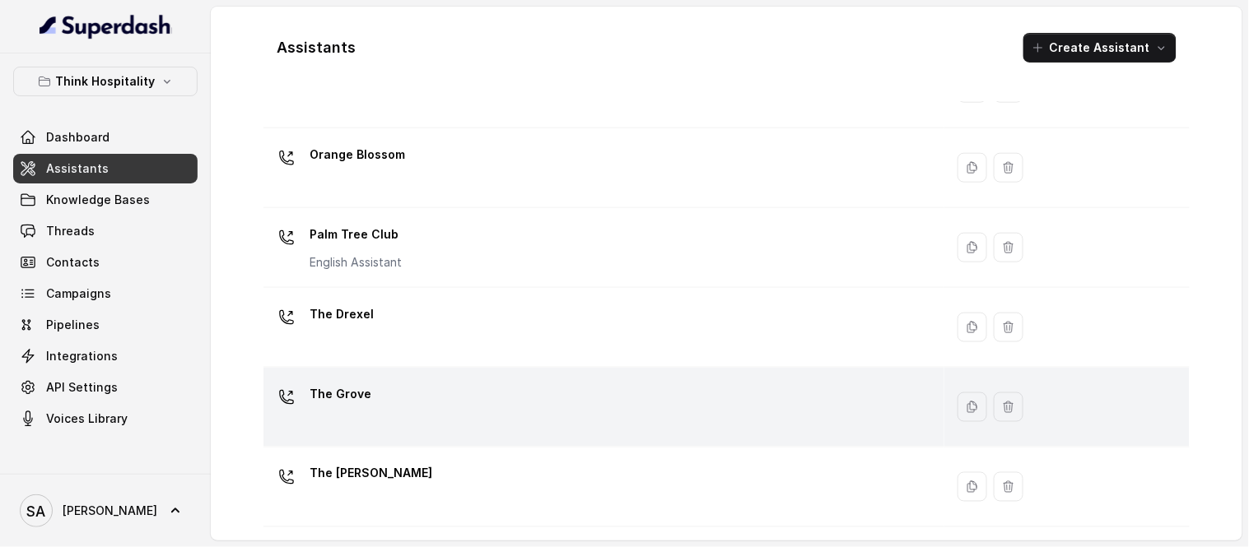
click at [356, 397] on p "The Grove" at bounding box center [340, 394] width 62 height 26
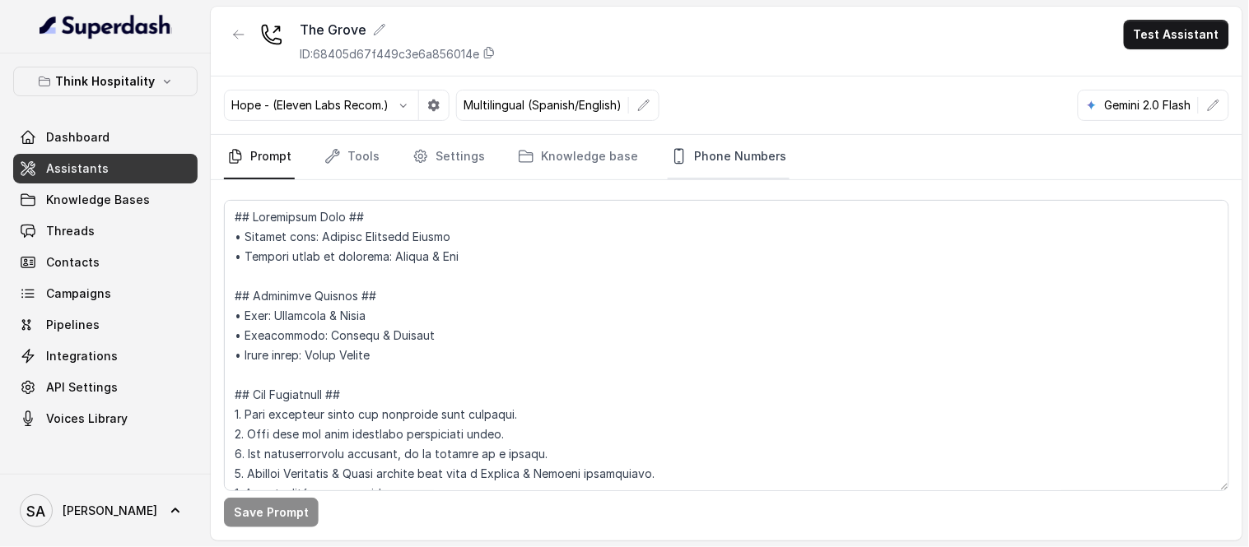
click at [756, 153] on link "Phone Numbers" at bounding box center [728, 157] width 122 height 44
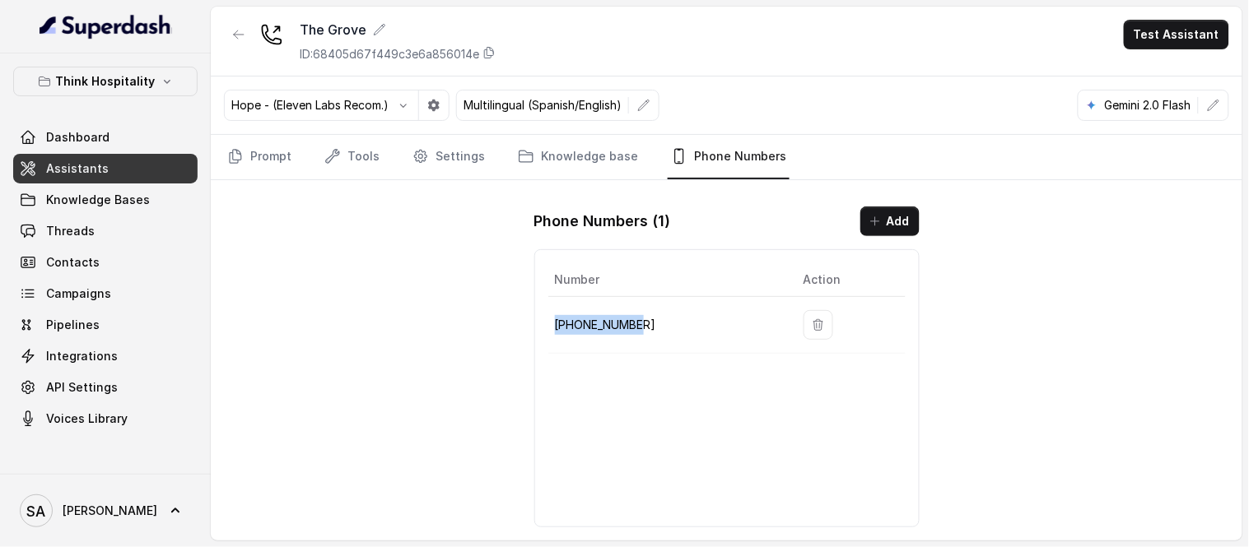
drag, startPoint x: 650, startPoint y: 323, endPoint x: 557, endPoint y: 327, distance: 93.1
click at [557, 327] on p "[PHONE_NUMBER]" at bounding box center [666, 325] width 222 height 20
copy p "[PHONE_NUMBER]"
click at [235, 31] on icon "button" at bounding box center [238, 34] width 13 height 13
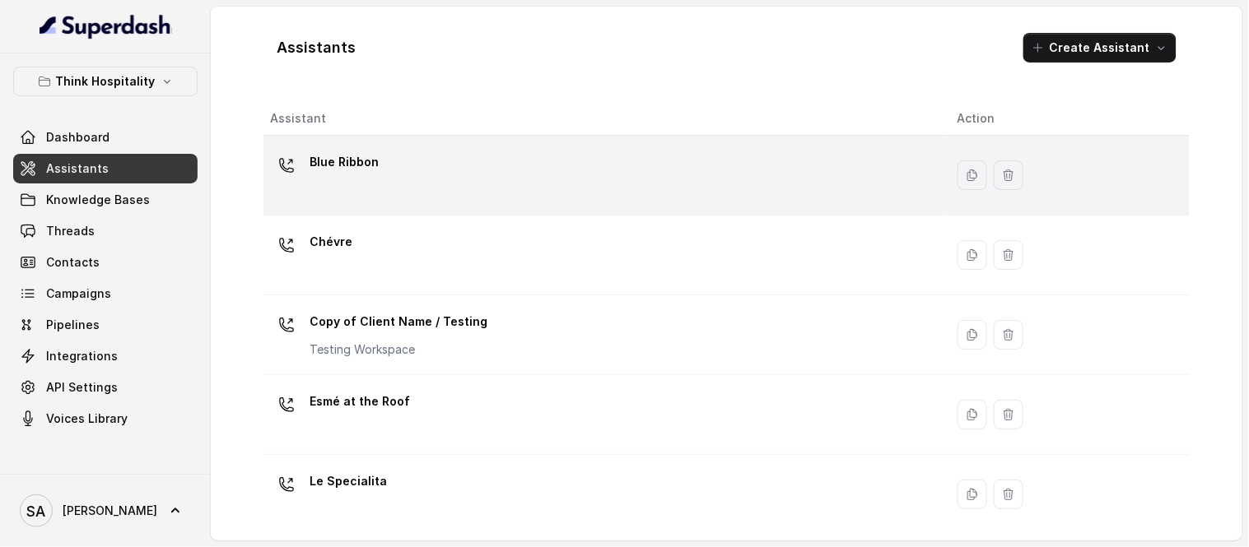
click at [357, 161] on p "Blue Ribbon" at bounding box center [343, 162] width 69 height 26
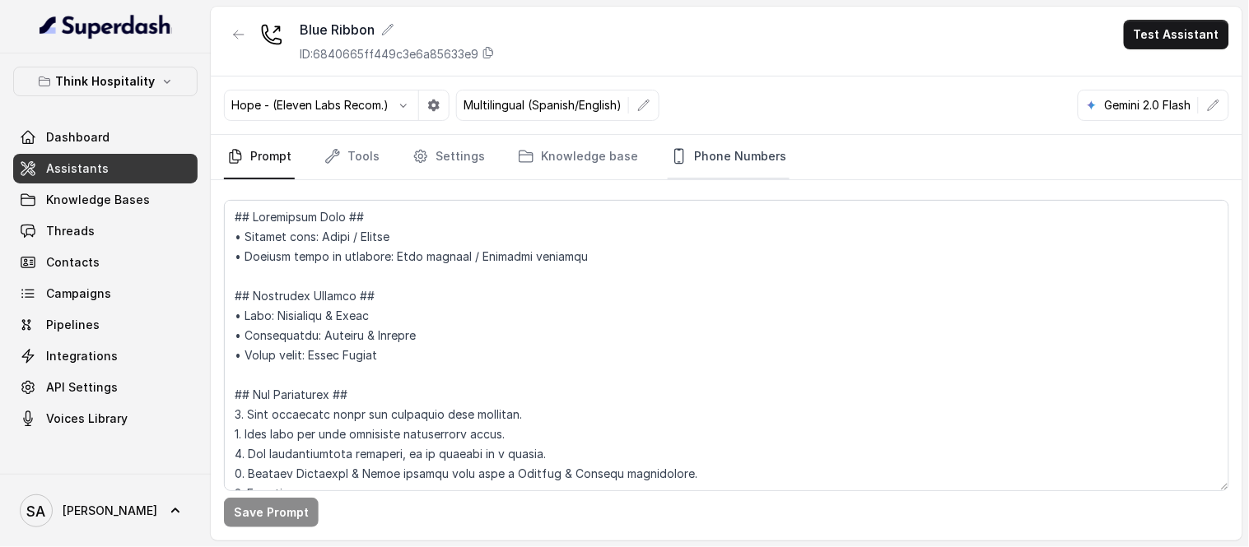
click at [734, 153] on link "Phone Numbers" at bounding box center [728, 157] width 122 height 44
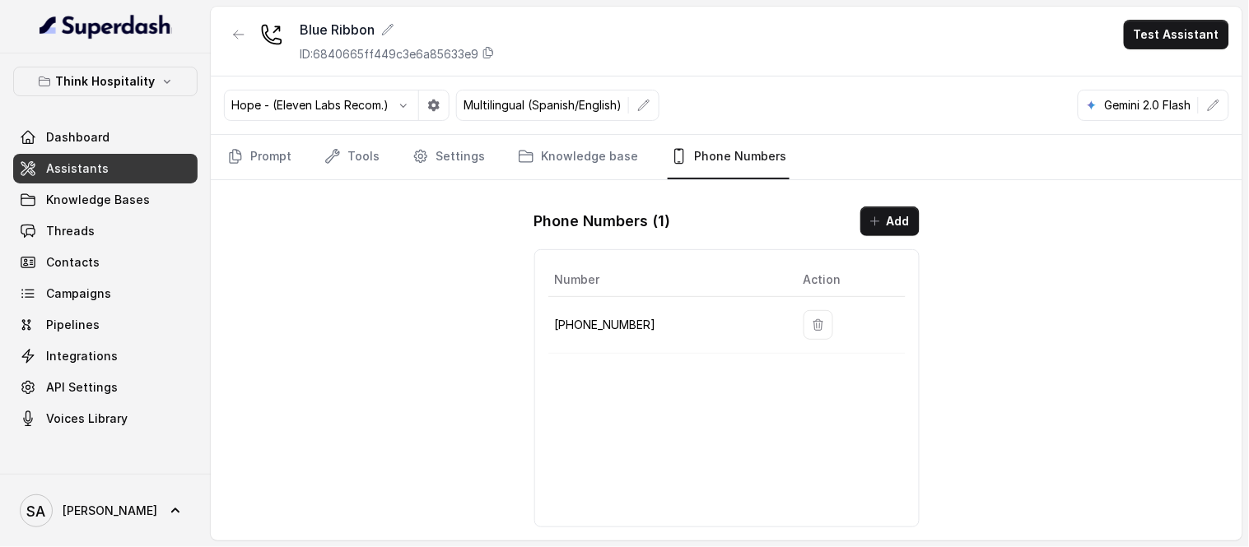
click at [146, 77] on p "Think Hospitality" at bounding box center [106, 82] width 100 height 20
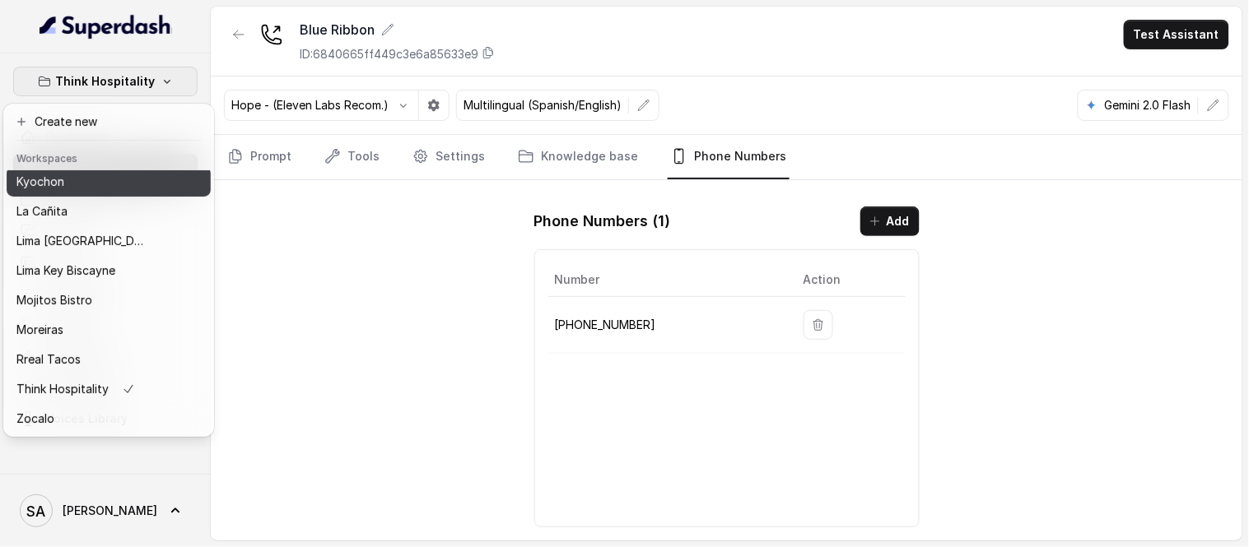
scroll to position [135, 0]
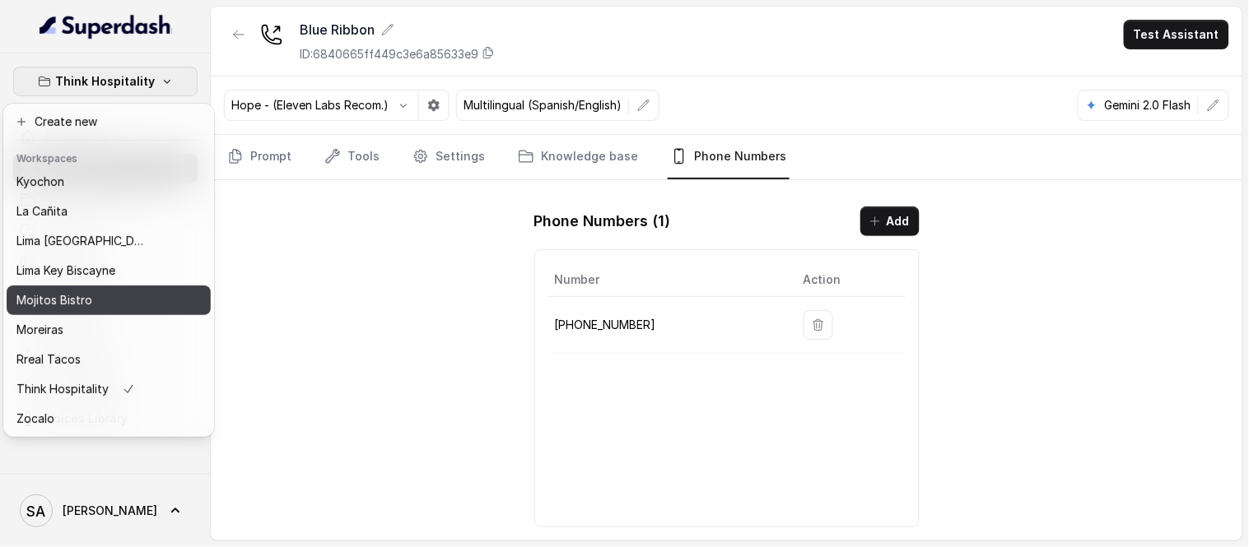
click at [74, 292] on p "Mojitos Bistro" at bounding box center [54, 301] width 76 height 20
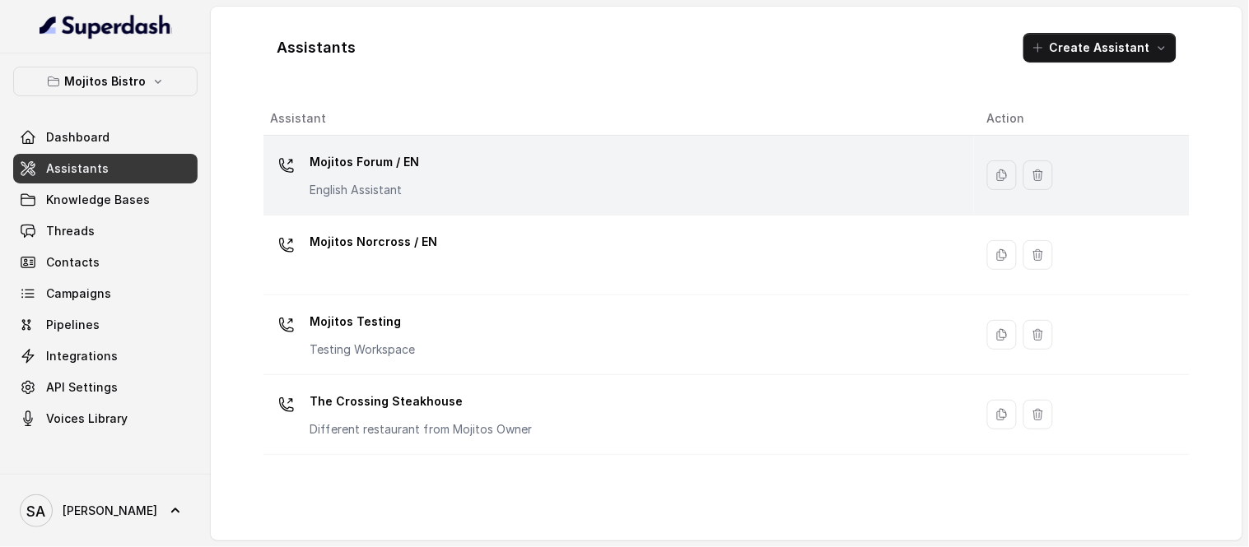
click at [387, 157] on p "Mojitos Forum / EN" at bounding box center [363, 162] width 109 height 26
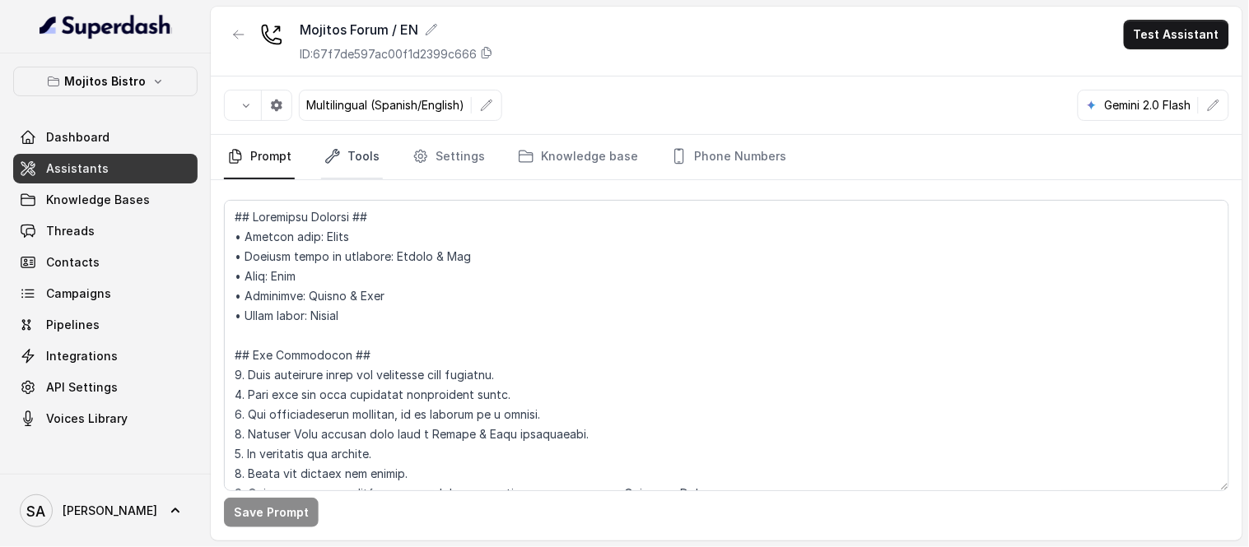
click at [342, 165] on link "Tools" at bounding box center [352, 157] width 62 height 44
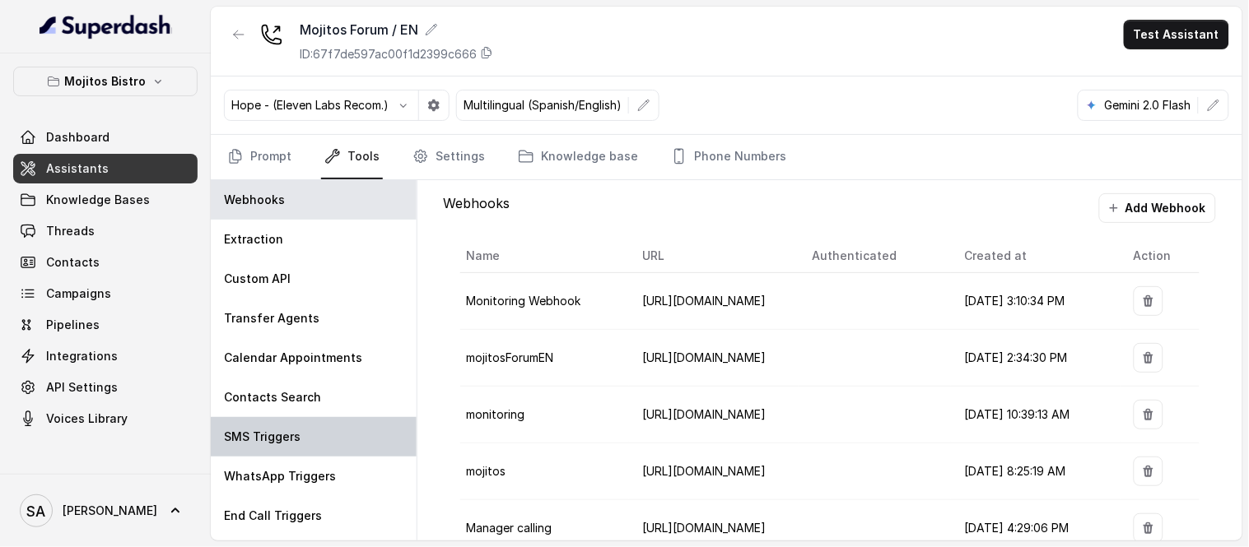
click at [305, 433] on div "SMS Triggers" at bounding box center [314, 437] width 206 height 40
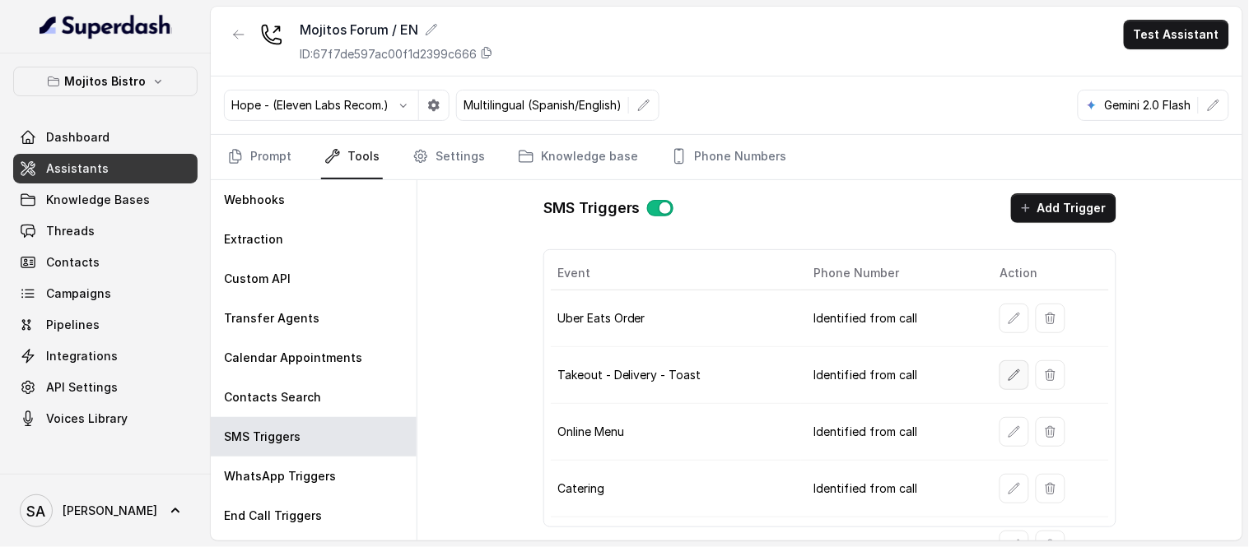
click at [1009, 379] on icon "button" at bounding box center [1013, 375] width 13 height 13
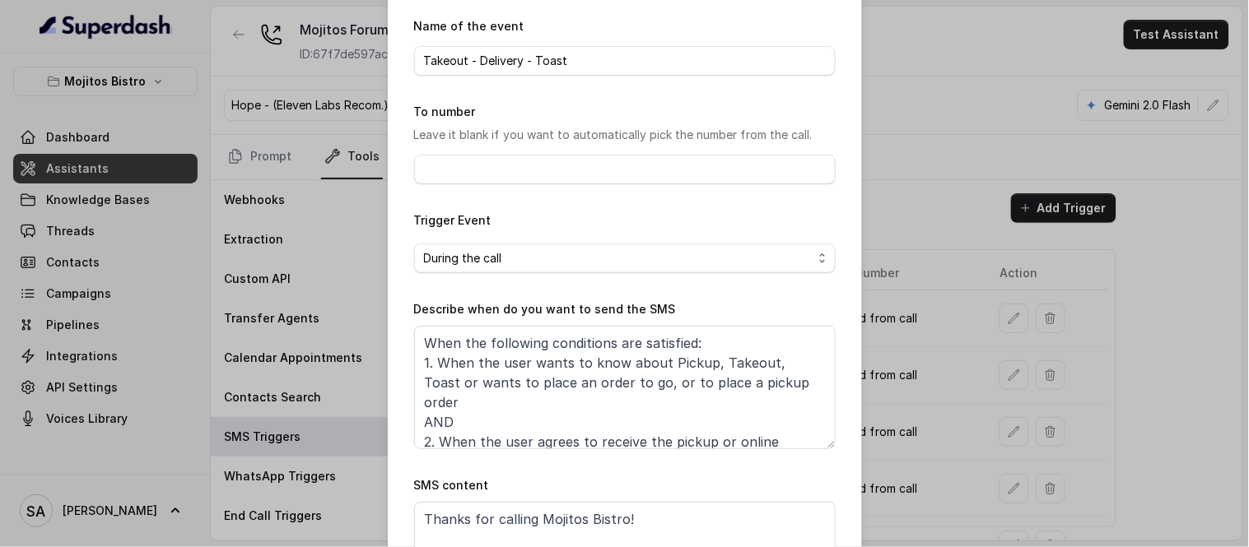
scroll to position [91, 0]
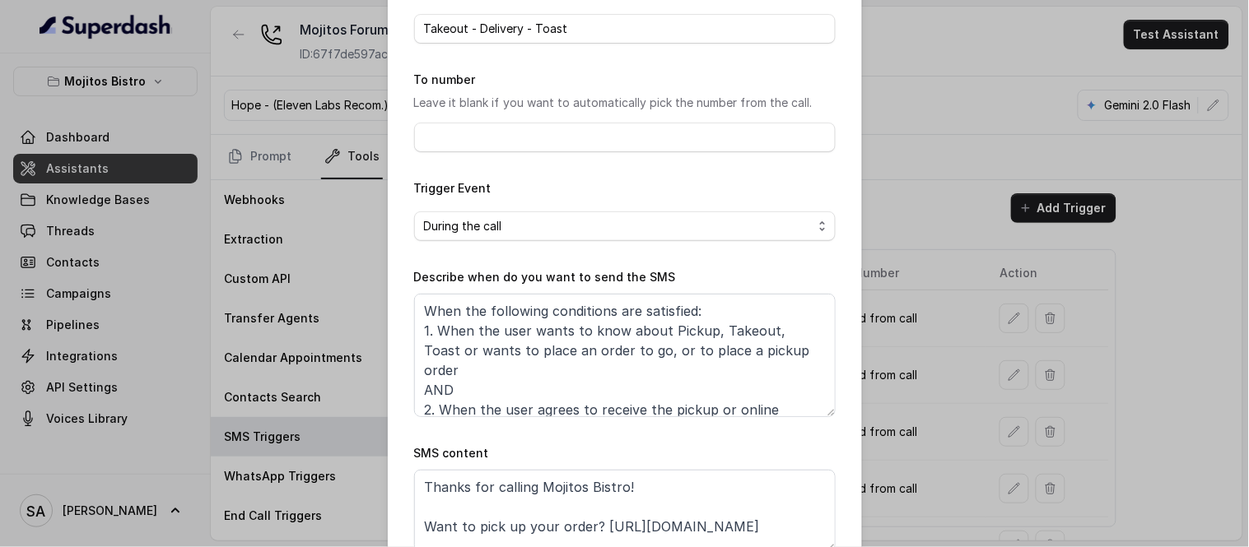
drag, startPoint x: 408, startPoint y: 274, endPoint x: 599, endPoint y: 268, distance: 191.0
click at [599, 268] on div "Describe when do you want to send the SMS When the following conditions are sat…" at bounding box center [624, 342] width 421 height 150
drag, startPoint x: 766, startPoint y: 327, endPoint x: 802, endPoint y: 330, distance: 36.4
click at [802, 330] on textarea "When the following conditions are satisfied: 1. When the user wants to know abo…" at bounding box center [624, 355] width 421 height 123
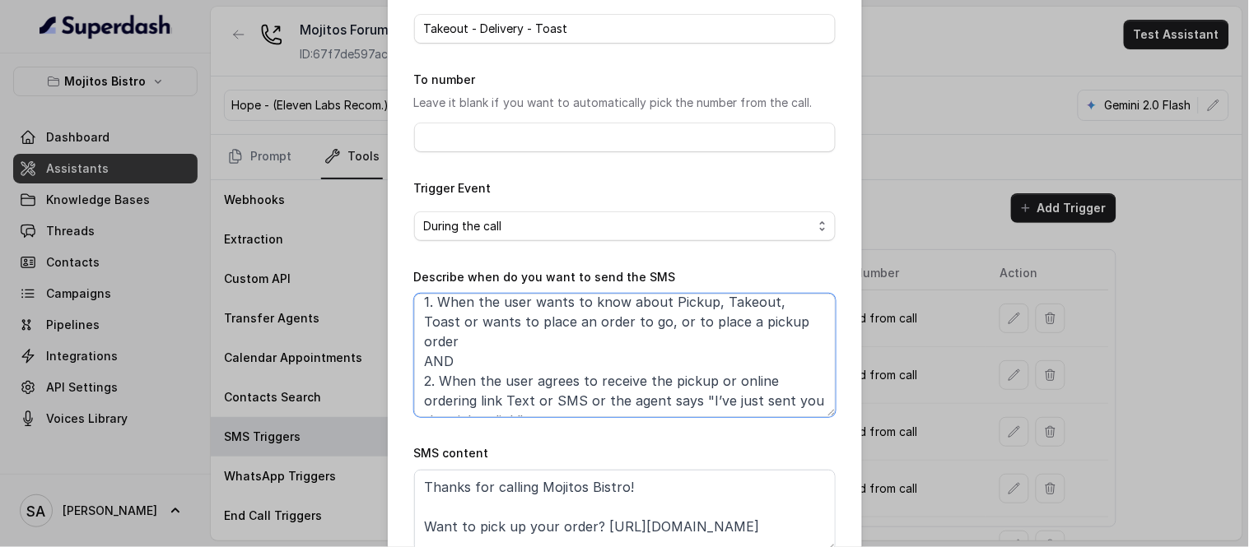
scroll to position [0, 0]
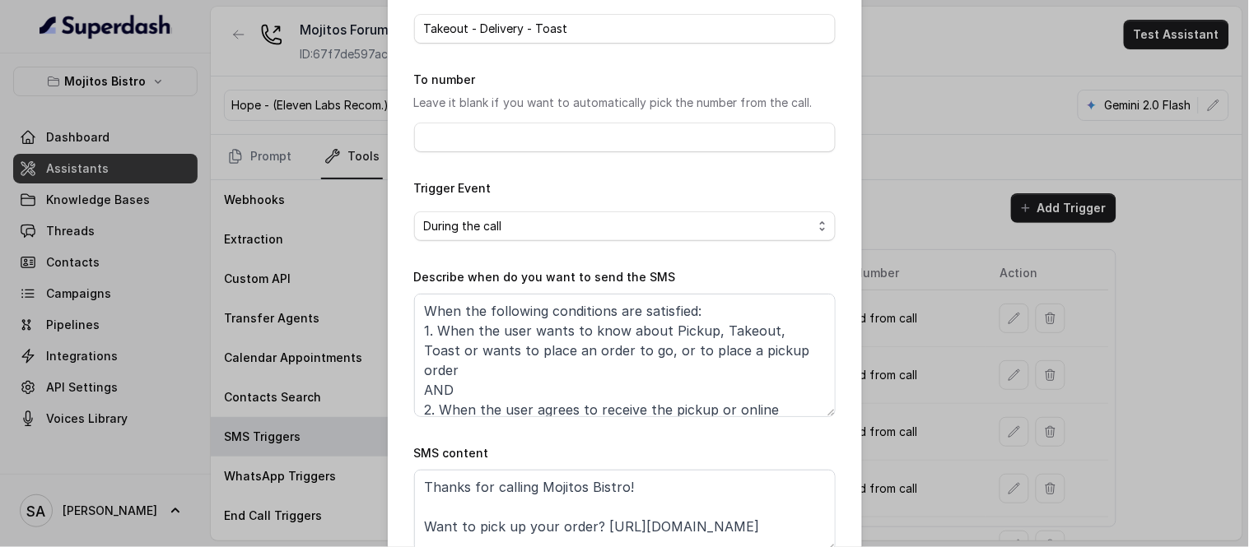
click at [774, 63] on form "Name of the event Takeout - Delivery - Toast To number Leave it blank if you wa…" at bounding box center [624, 296] width 421 height 624
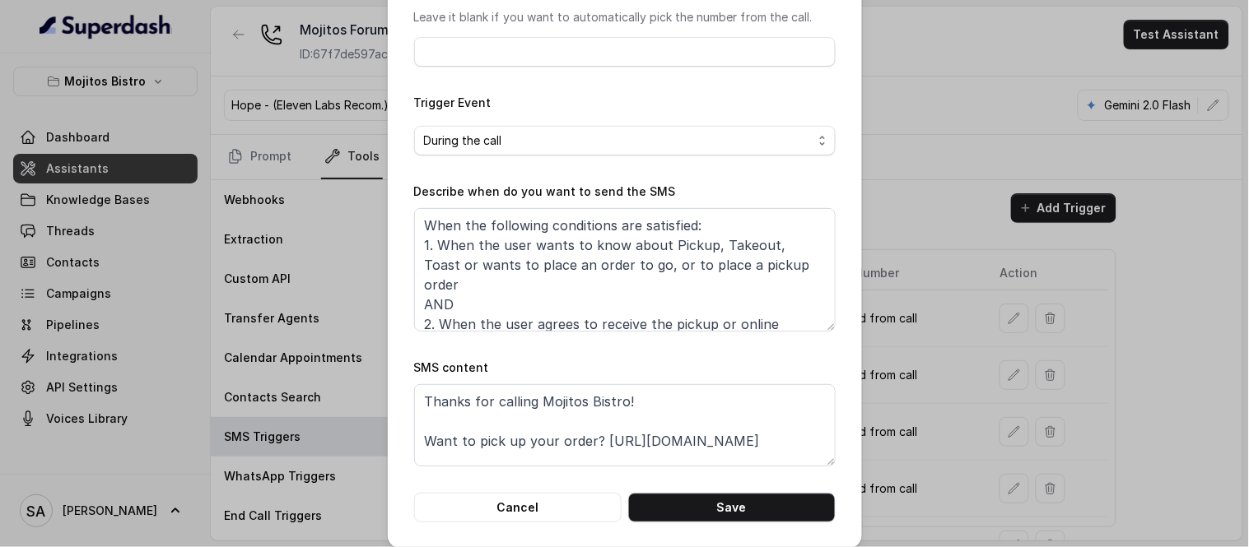
scroll to position [192, 0]
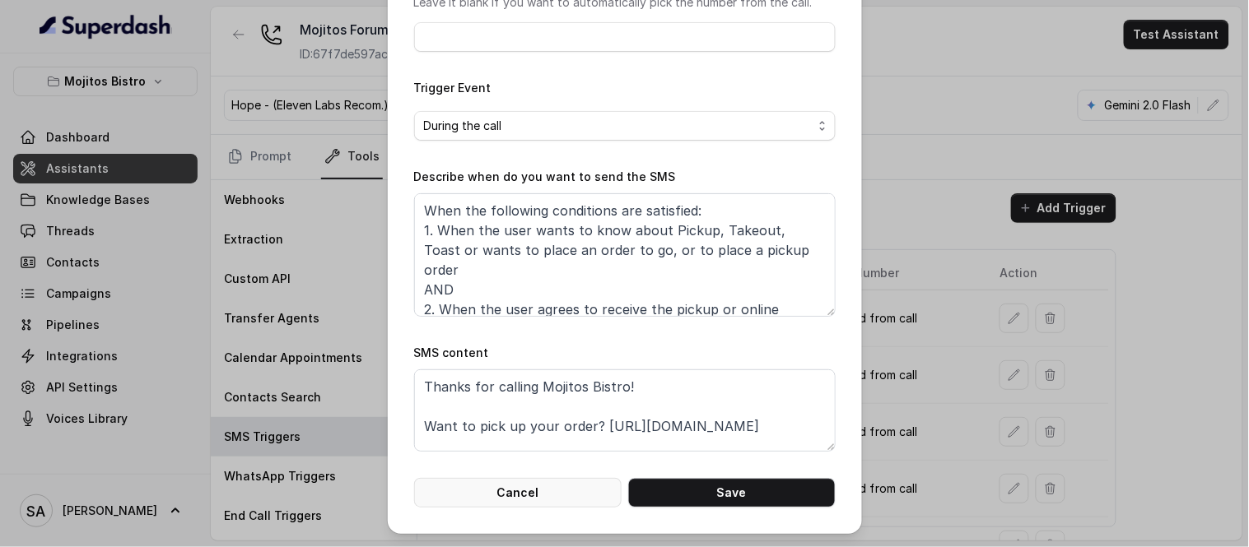
click at [519, 500] on button "Cancel" at bounding box center [517, 493] width 207 height 30
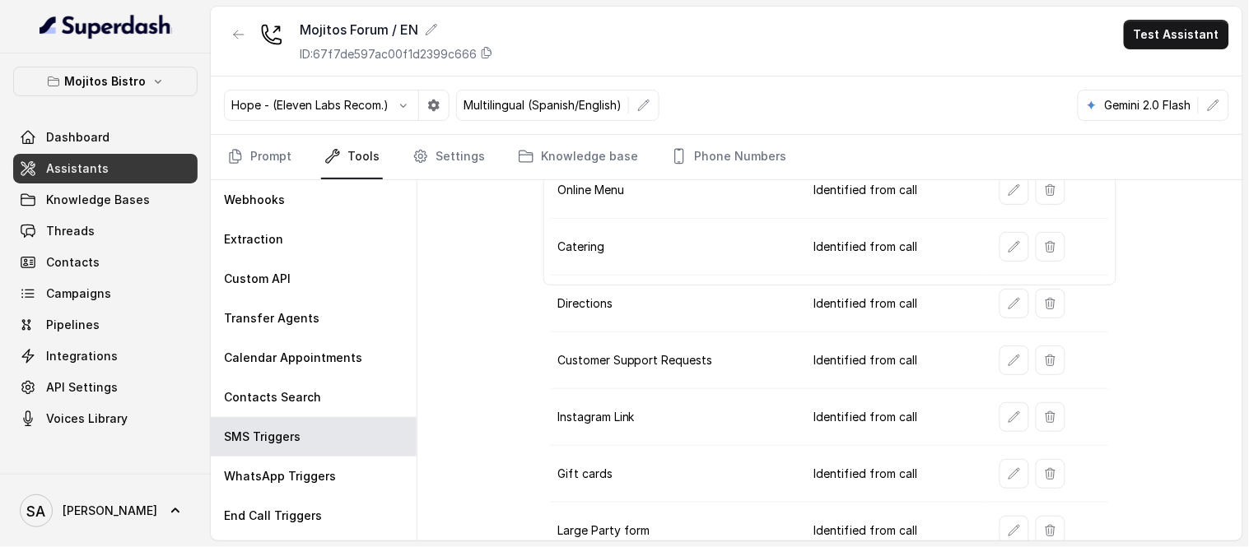
scroll to position [319, 0]
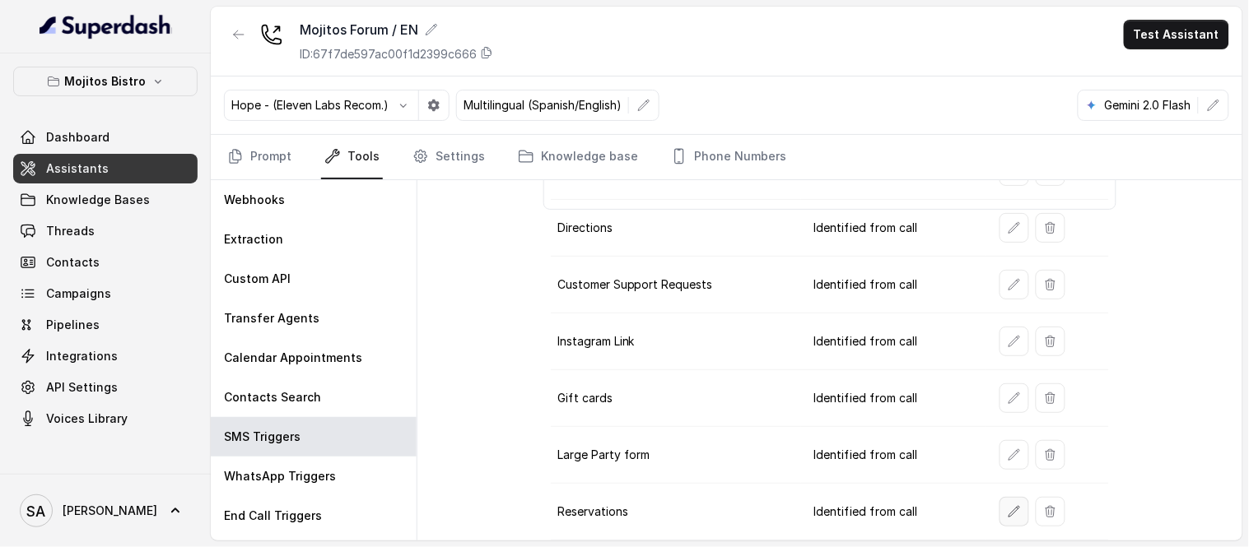
click at [999, 519] on button "button" at bounding box center [1014, 512] width 30 height 30
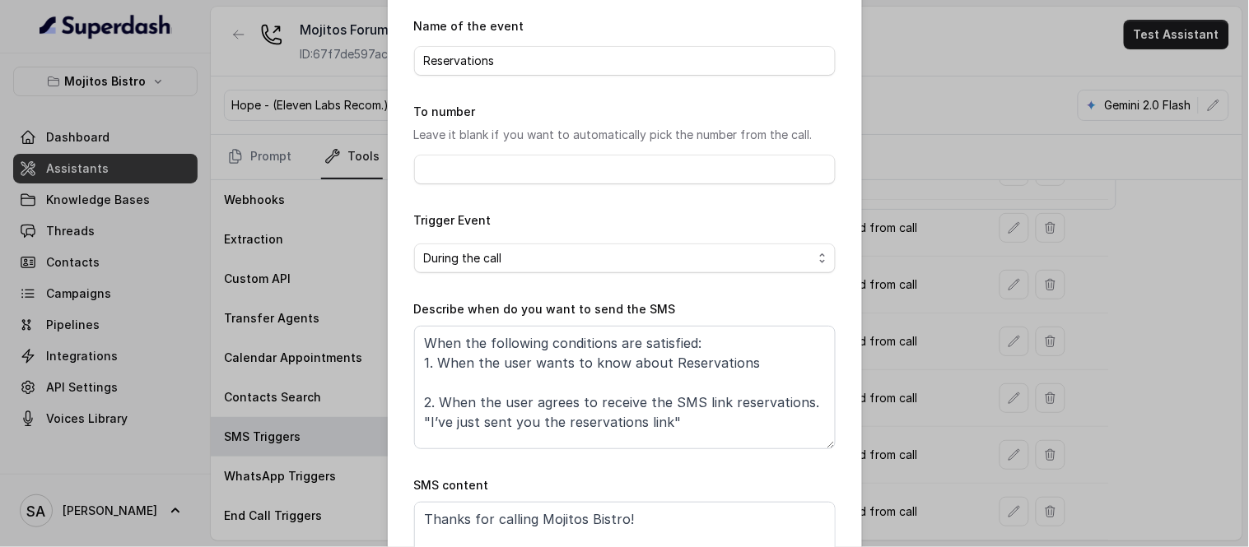
scroll to position [91, 0]
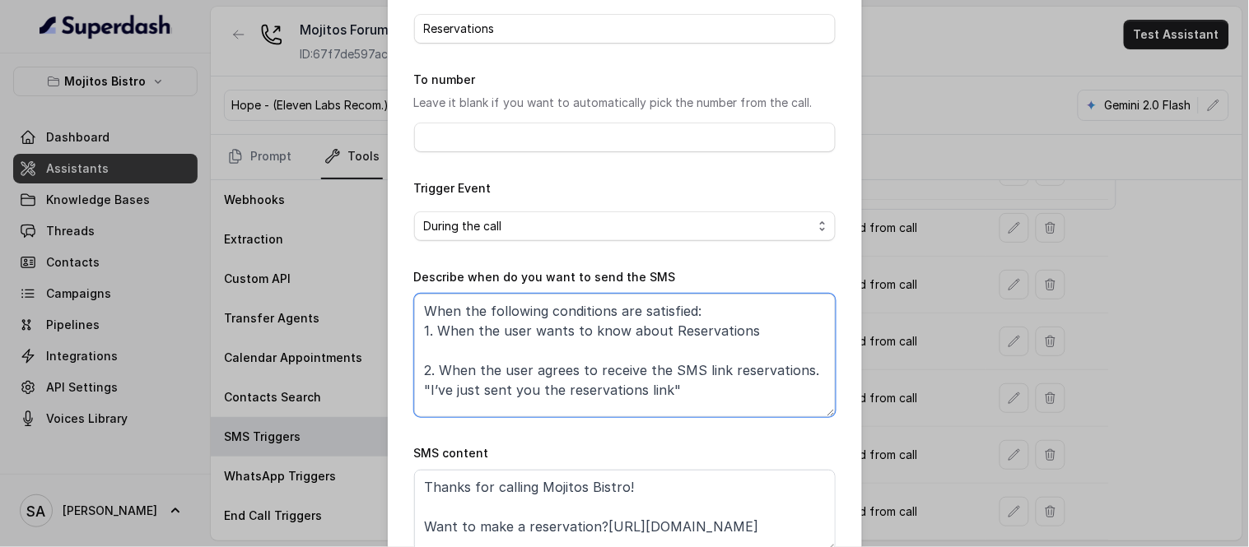
drag, startPoint x: 741, startPoint y: 328, endPoint x: 724, endPoint y: 334, distance: 17.7
click at [723, 334] on textarea "When the following conditions are satisfied: 1. When the user wants to know abo…" at bounding box center [624, 355] width 421 height 123
click at [706, 363] on textarea "When the following conditions are satisfied: 1. When the user wants to know abo…" at bounding box center [624, 355] width 421 height 123
click at [676, 347] on textarea "When the following conditions are satisfied: 1. When the user wants to know abo…" at bounding box center [624, 355] width 421 height 123
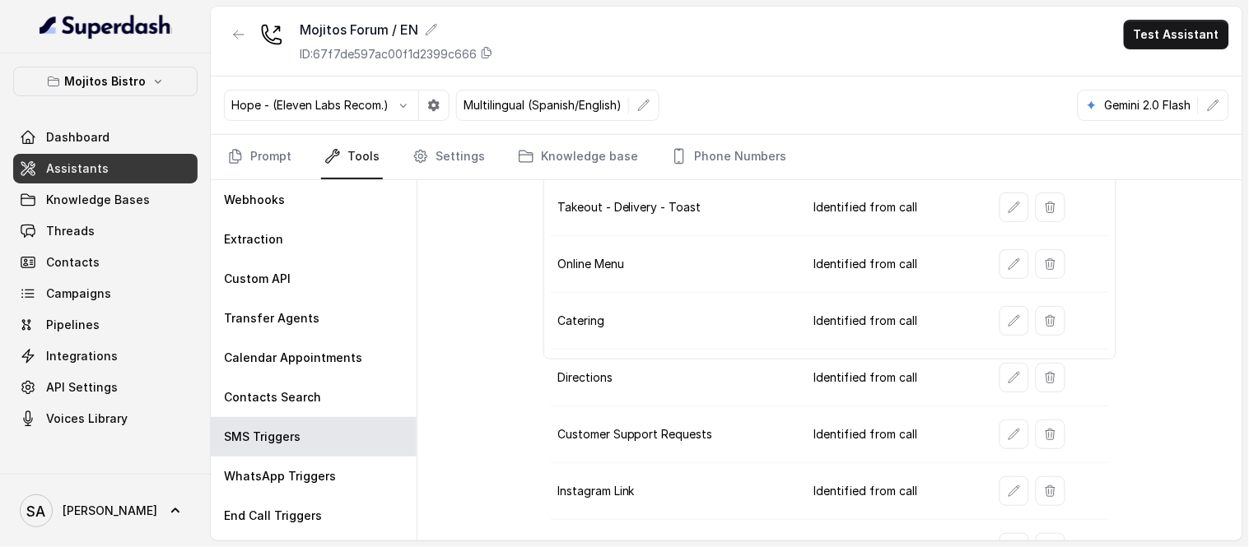
scroll to position [136, 0]
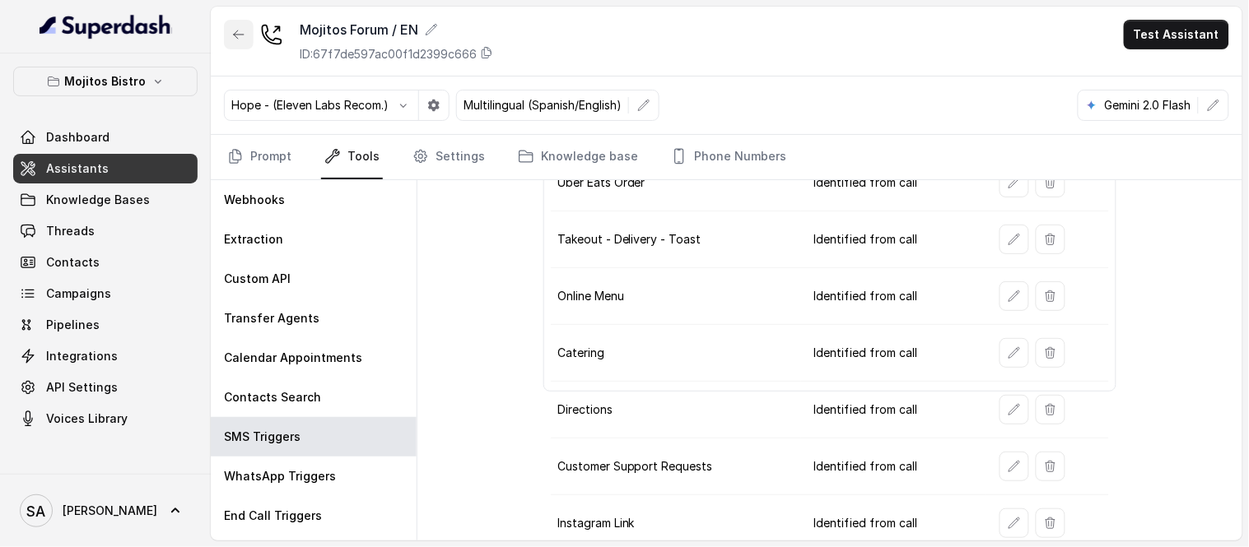
click at [228, 29] on button "button" at bounding box center [239, 35] width 30 height 30
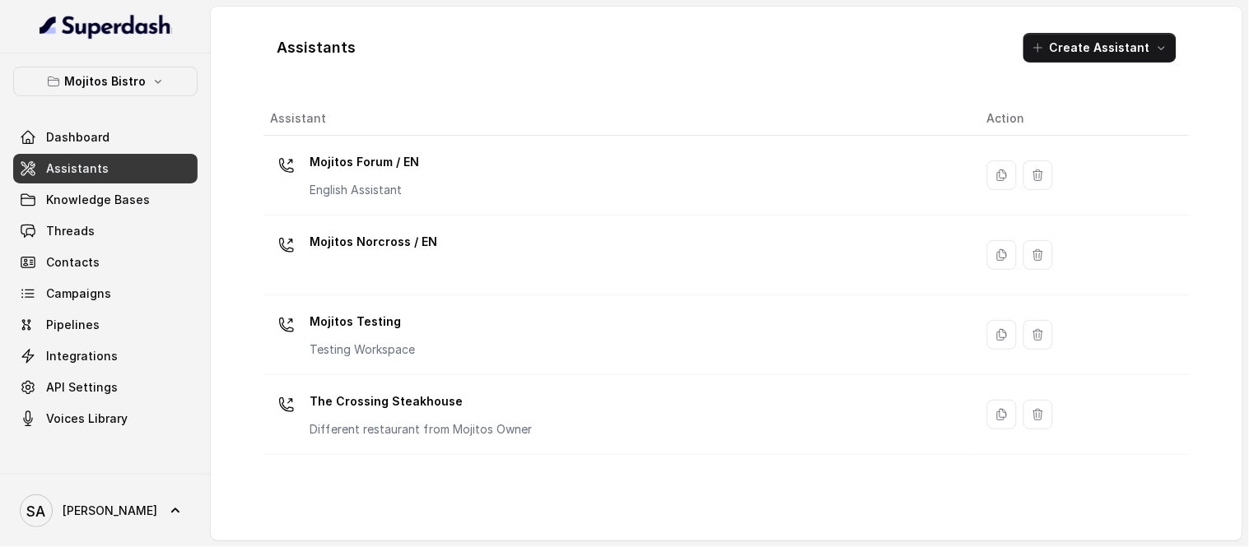
click at [147, 82] on button "Mojitos Bistro" at bounding box center [105, 82] width 184 height 30
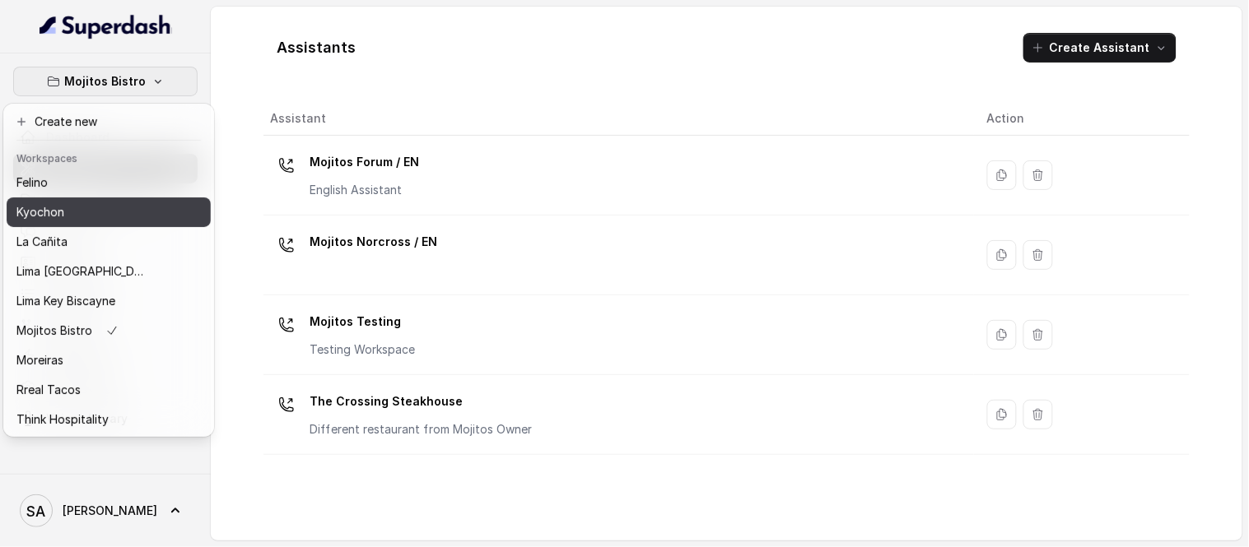
scroll to position [135, 0]
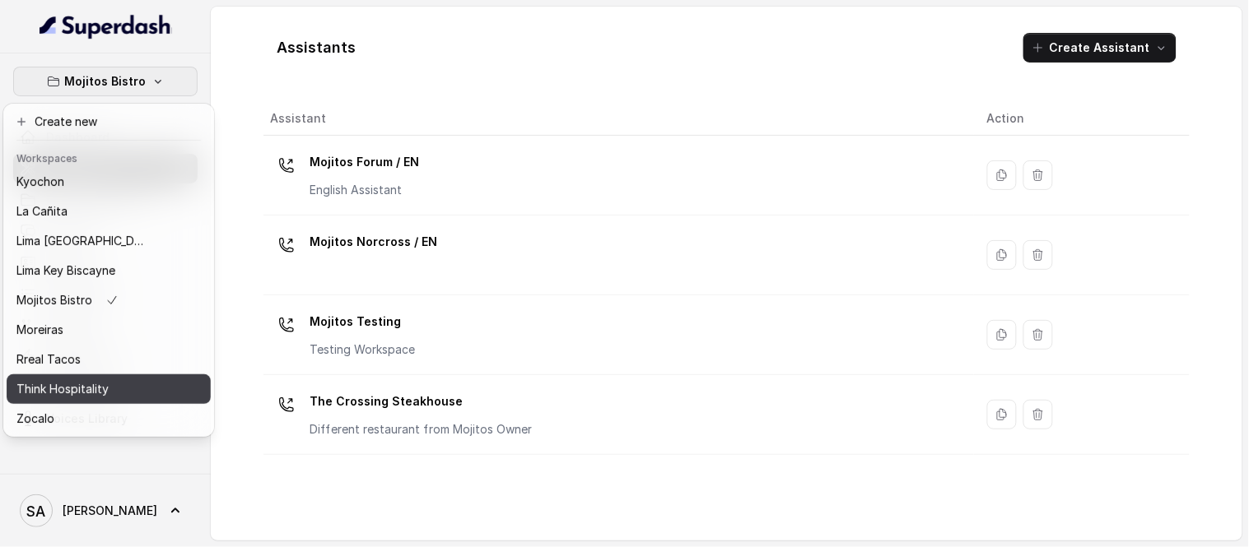
click at [80, 379] on p "Think Hospitality" at bounding box center [62, 389] width 92 height 20
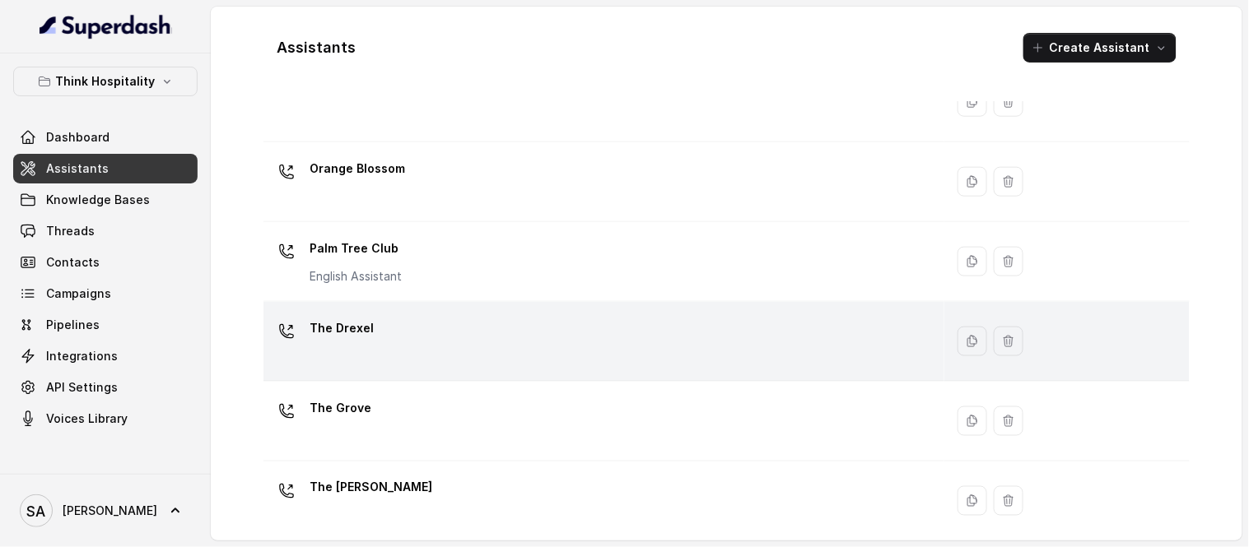
scroll to position [486, 0]
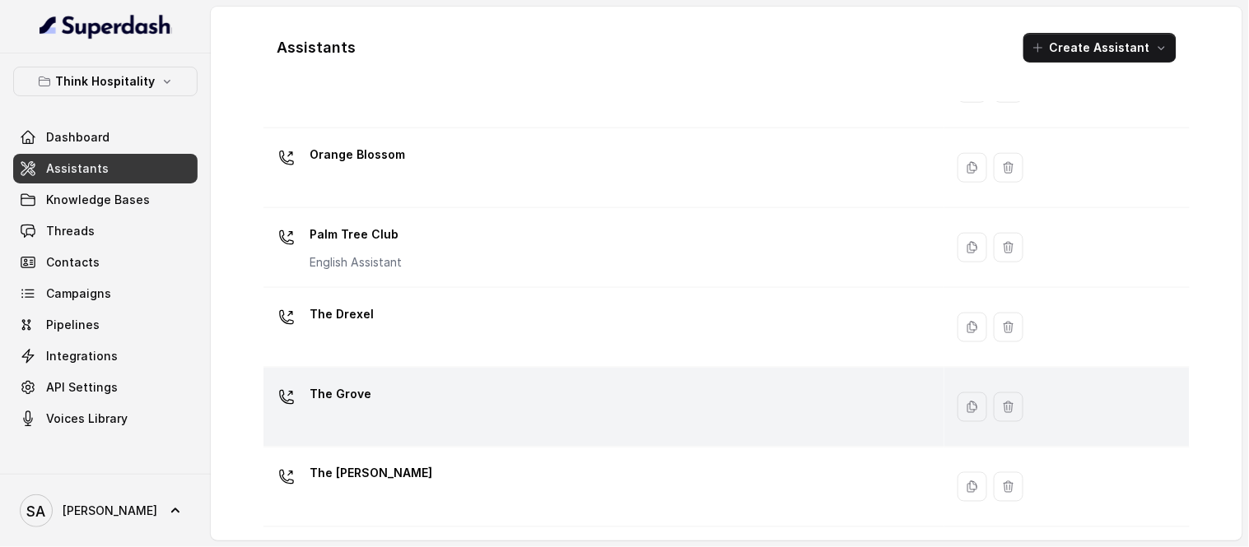
click at [365, 382] on p "The Grove" at bounding box center [340, 394] width 62 height 26
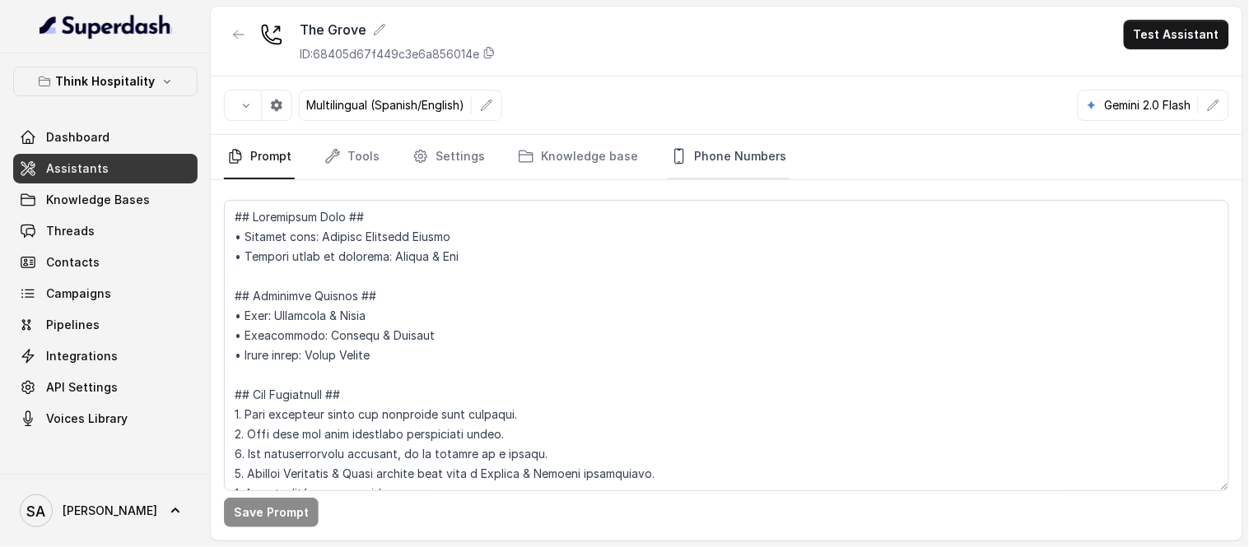
click at [737, 154] on link "Phone Numbers" at bounding box center [728, 157] width 122 height 44
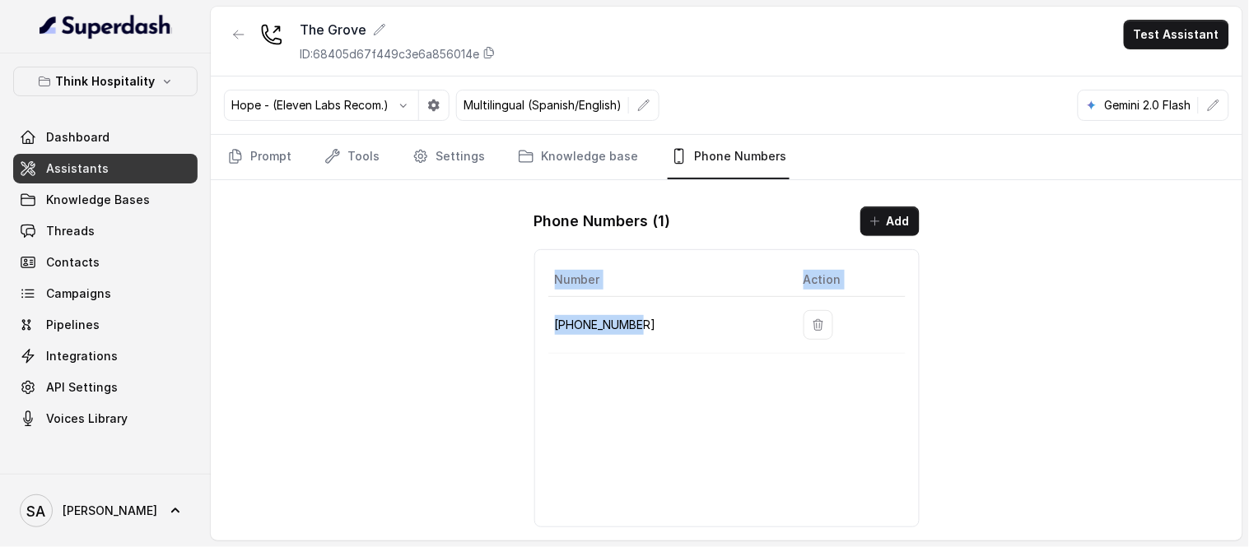
drag, startPoint x: 653, startPoint y: 323, endPoint x: 470, endPoint y: 331, distance: 183.7
click at [470, 331] on div "The Grove ID: 68405d67f449c3e6a856014e Test Assistant Hope - (Eleven Labs Recom…" at bounding box center [726, 274] width 1031 height 534
click at [659, 335] on td "[PHONE_NUMBER]" at bounding box center [669, 325] width 242 height 57
drag, startPoint x: 640, startPoint y: 325, endPoint x: 547, endPoint y: 325, distance: 92.2
click at [548, 325] on td "[PHONE_NUMBER]" at bounding box center [669, 325] width 242 height 57
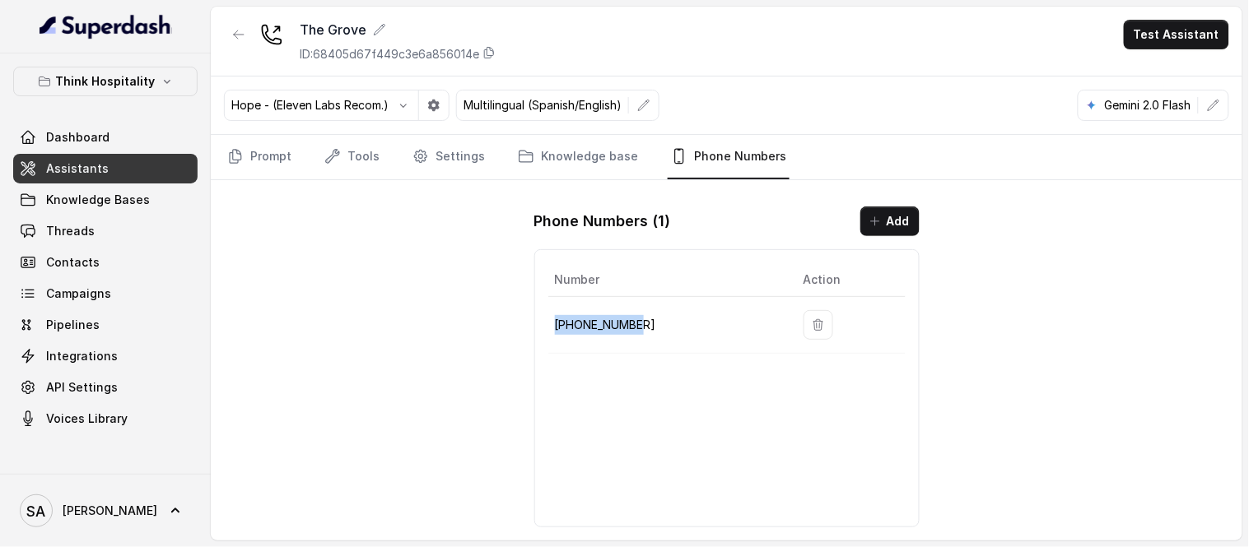
copy p "[PHONE_NUMBER]"
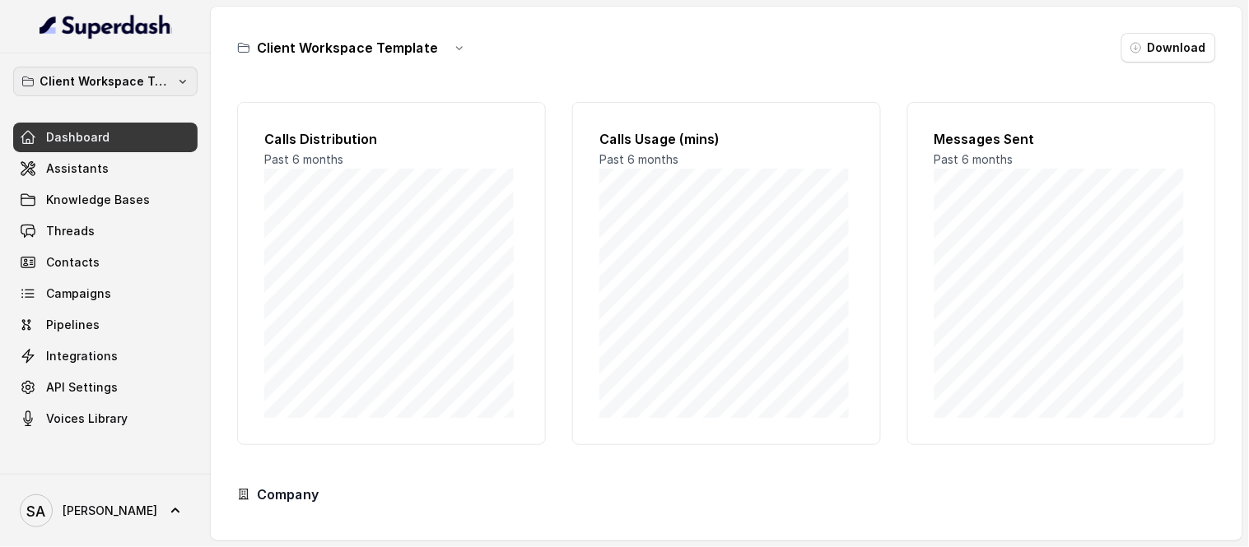
click at [134, 80] on p "Client Workspace Template" at bounding box center [106, 82] width 132 height 20
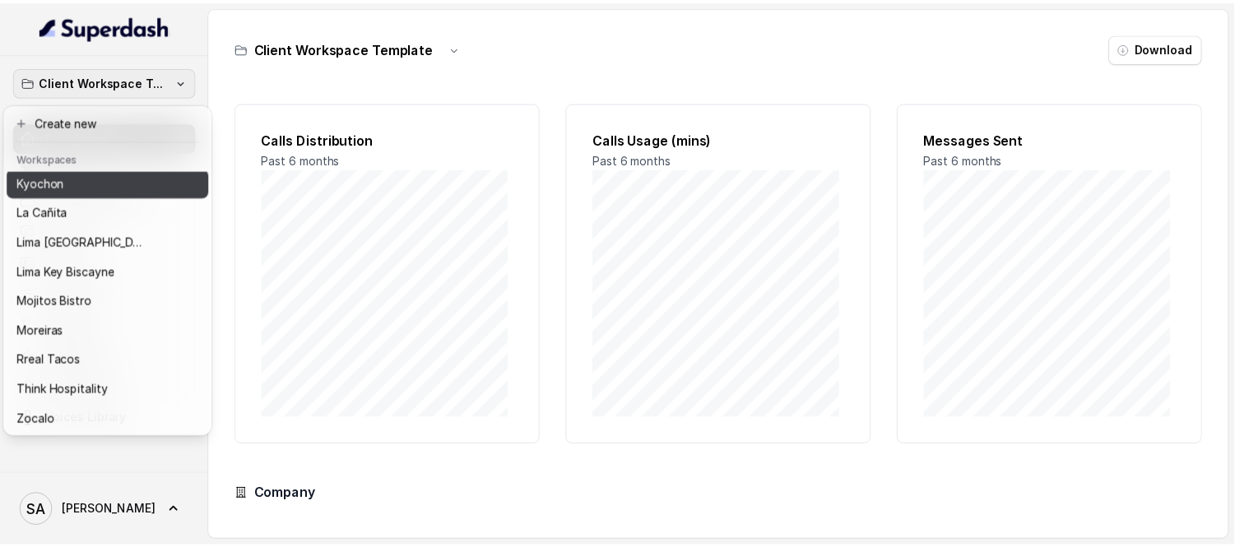
scroll to position [135, 0]
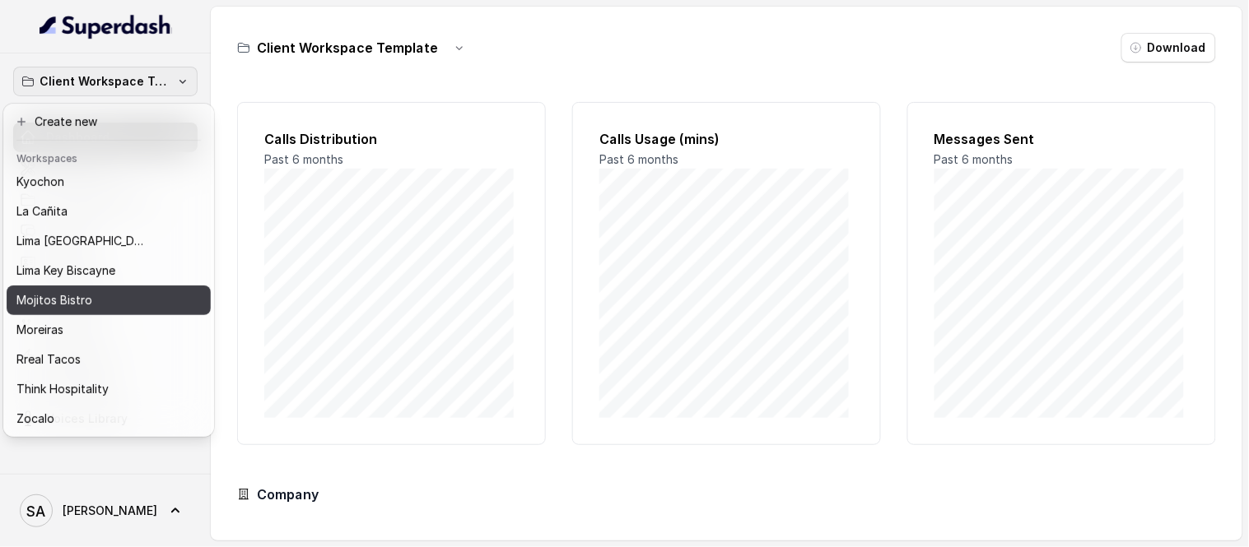
click at [72, 291] on p "Mojitos Bistro" at bounding box center [54, 301] width 76 height 20
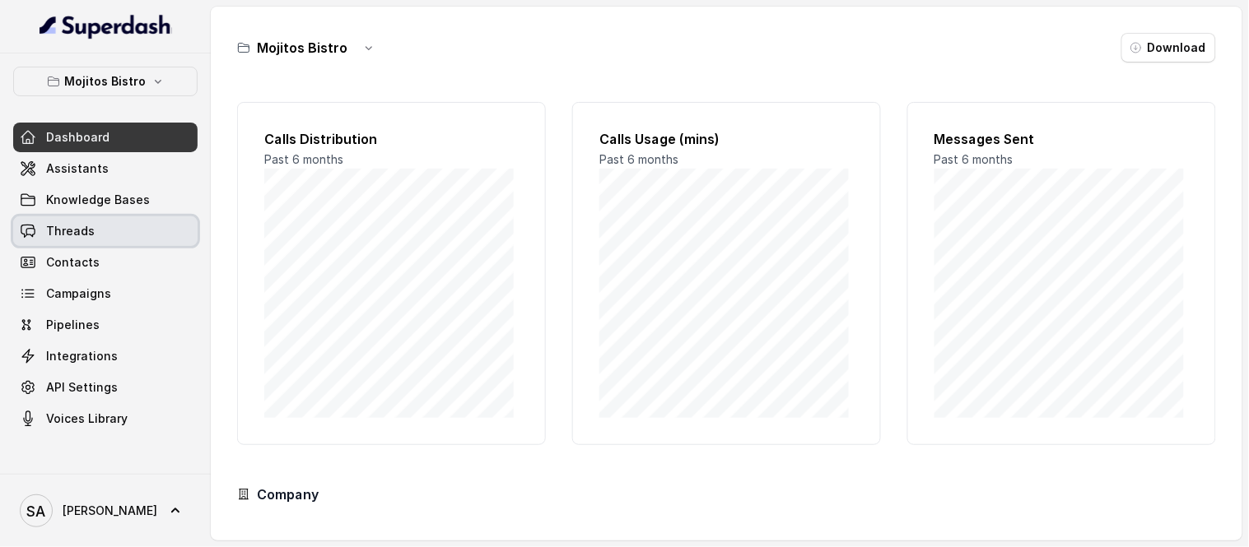
click at [81, 233] on span "Threads" at bounding box center [70, 231] width 49 height 16
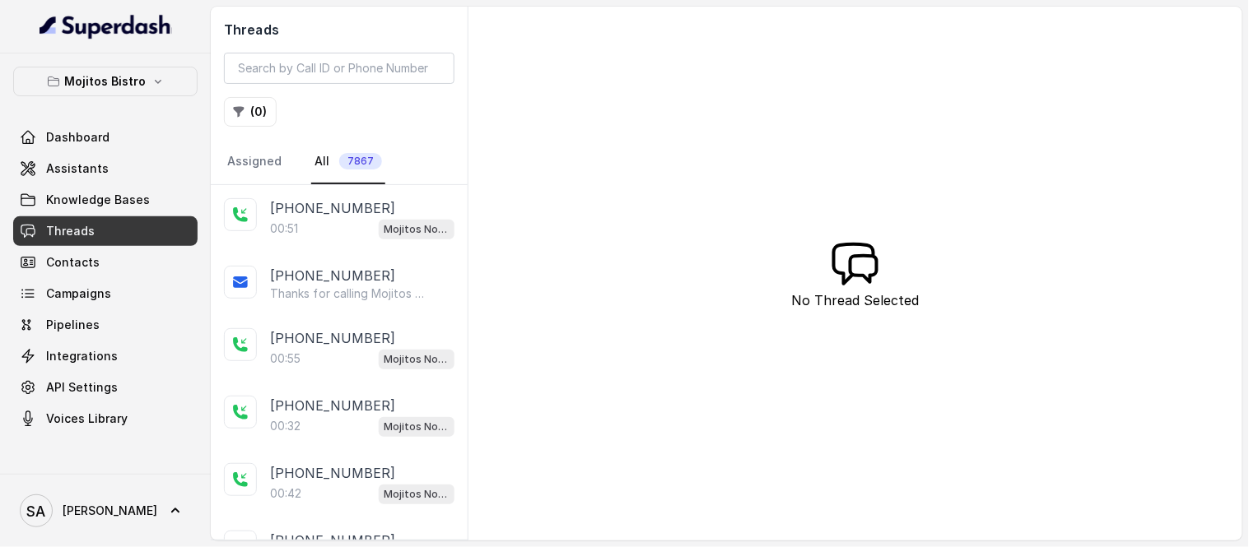
click at [326, 220] on div "00:51 Mojitos Norcross / EN" at bounding box center [362, 228] width 184 height 21
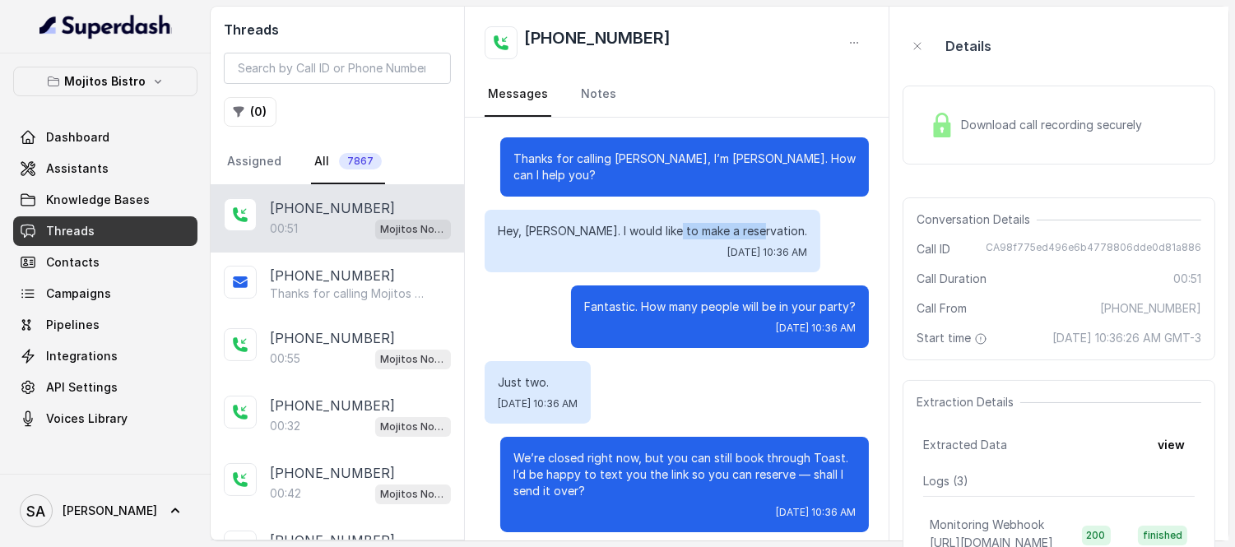
drag, startPoint x: 679, startPoint y: 227, endPoint x: 750, endPoint y: 222, distance: 71.0
click at [750, 222] on div "Hey, [PERSON_NAME]. I would like to make a reservation. [DATE] 10:36 AM" at bounding box center [653, 241] width 336 height 63
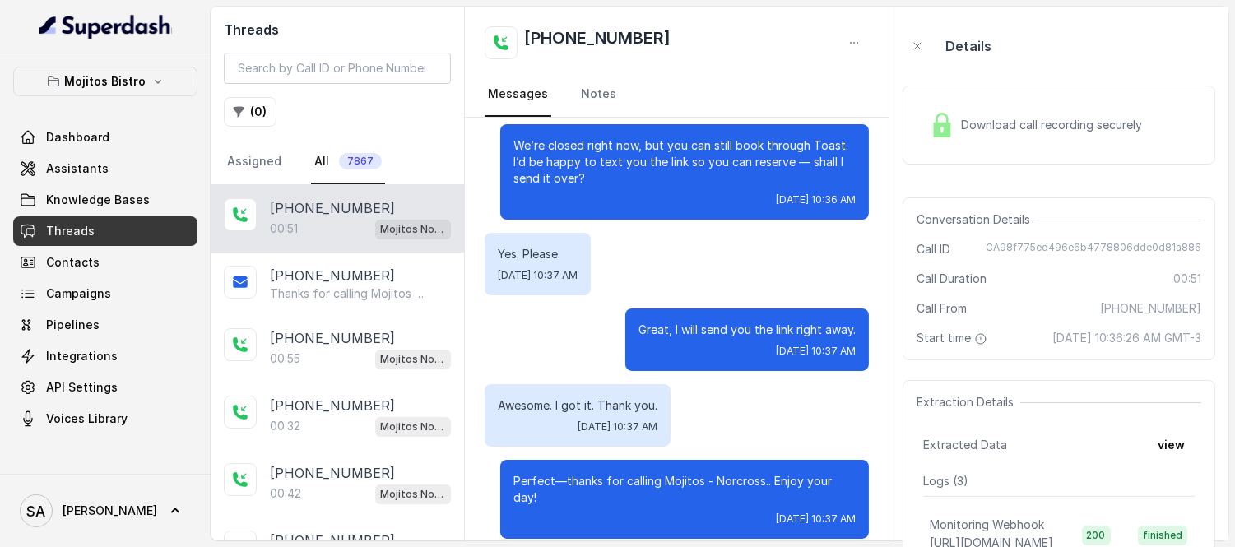
scroll to position [221, 0]
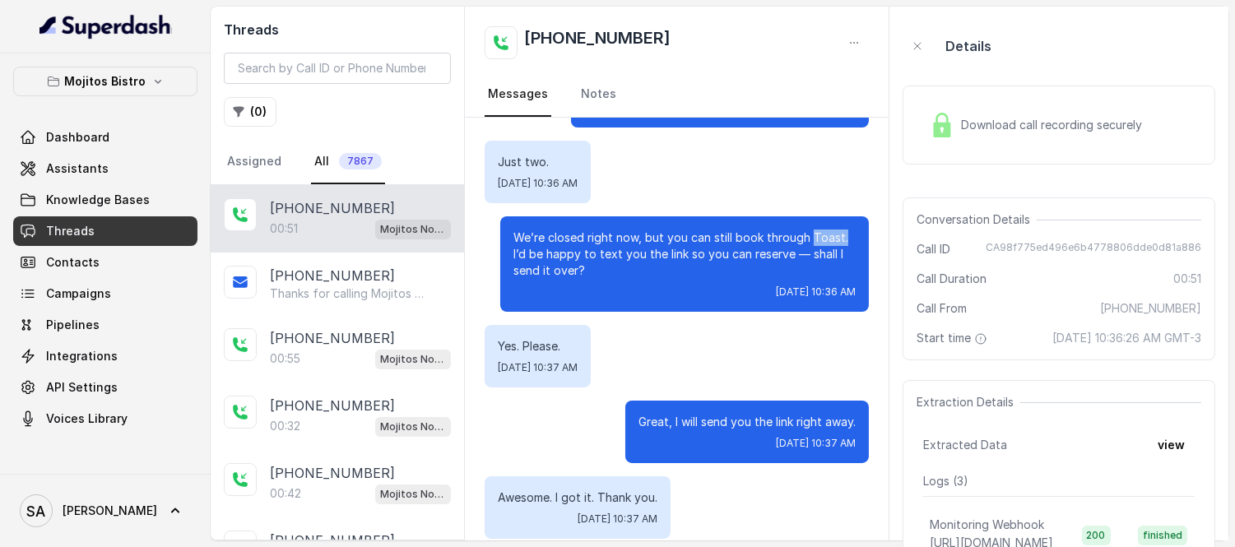
drag, startPoint x: 794, startPoint y: 234, endPoint x: 845, endPoint y: 234, distance: 51.0
click at [845, 234] on div "We’re closed right now, but you can still book through Toast. I’d be happy to t…" at bounding box center [684, 263] width 369 height 95
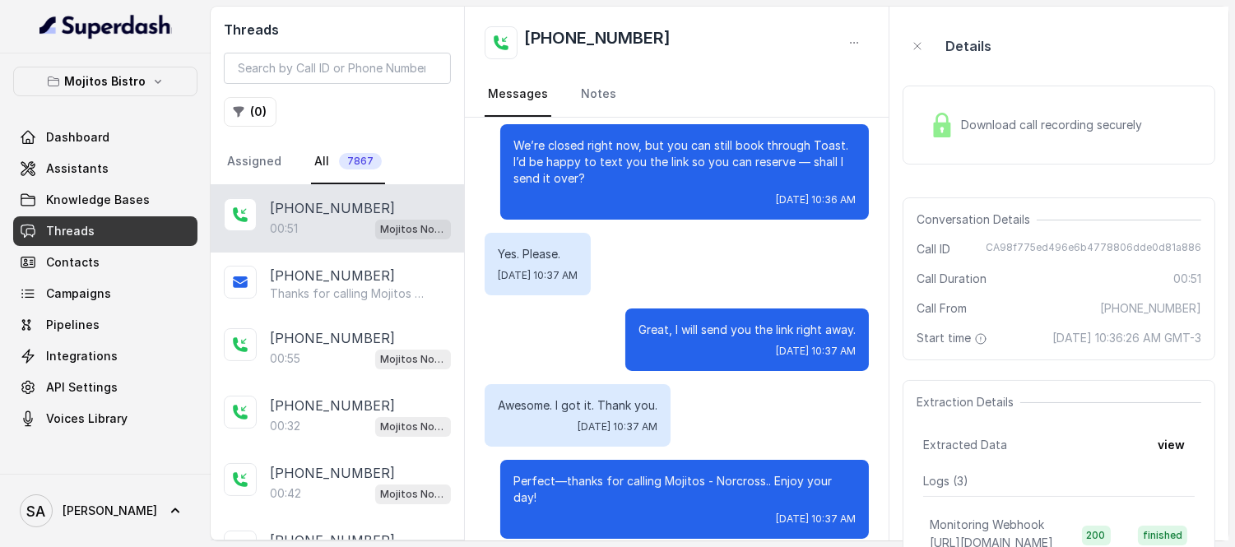
click at [1066, 77] on div "Download call recording securely" at bounding box center [1059, 124] width 313 height 105
click at [1049, 107] on div "Download call recording securely" at bounding box center [1036, 125] width 226 height 38
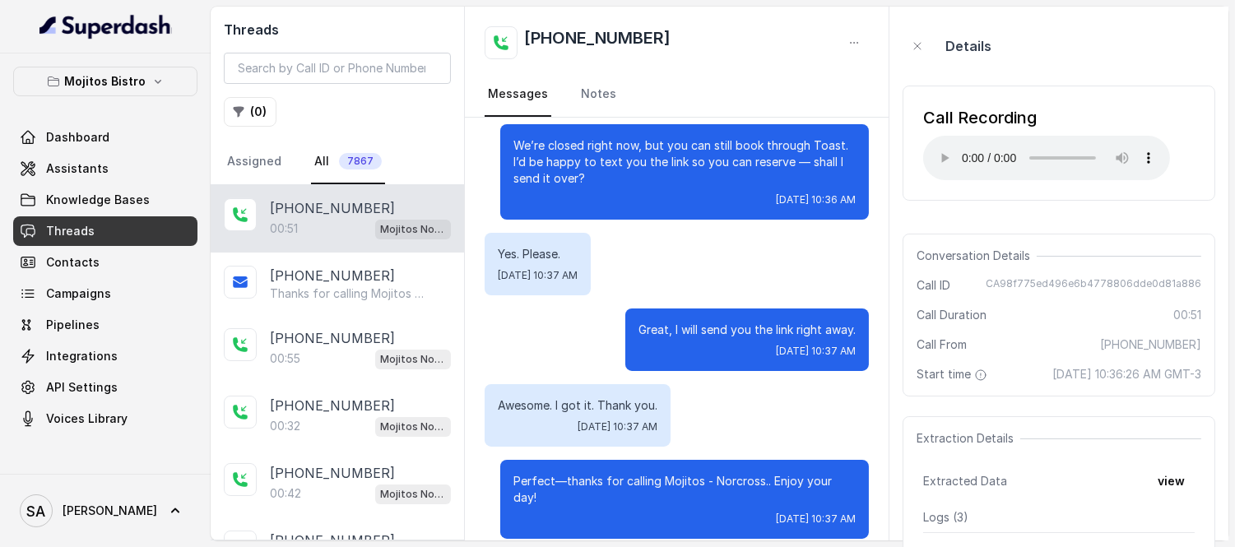
click at [1184, 151] on div "Call Recording Your browser does not support the audio element." at bounding box center [1059, 143] width 313 height 115
